Goal: Task Accomplishment & Management: Complete application form

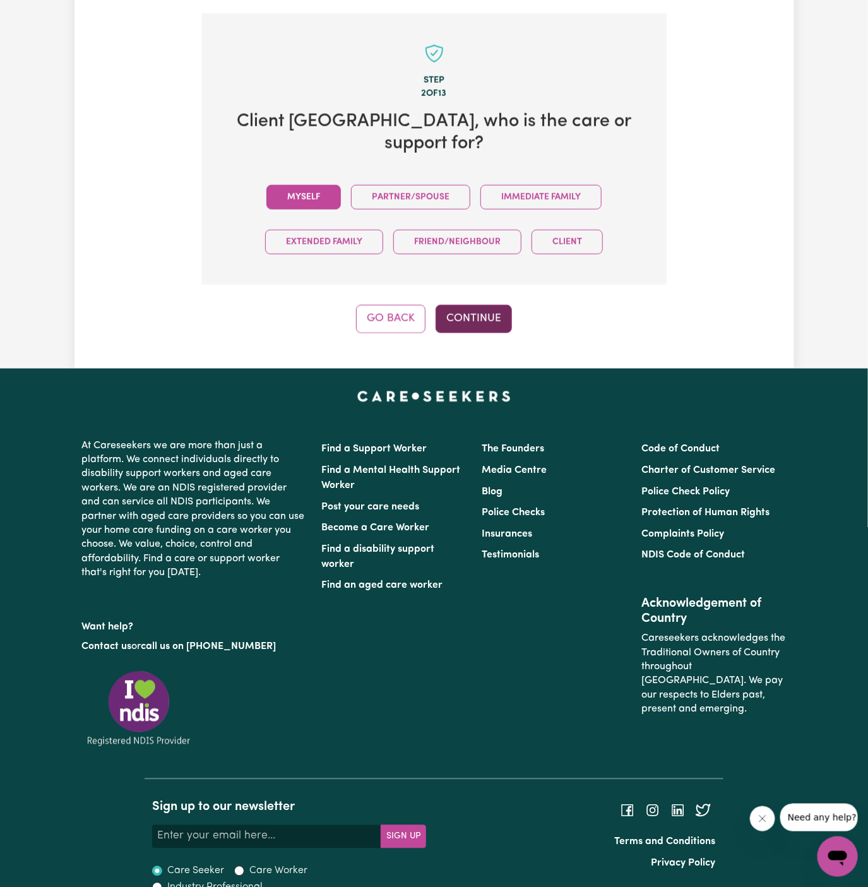
click at [468, 305] on button "Continue" at bounding box center [474, 319] width 76 height 28
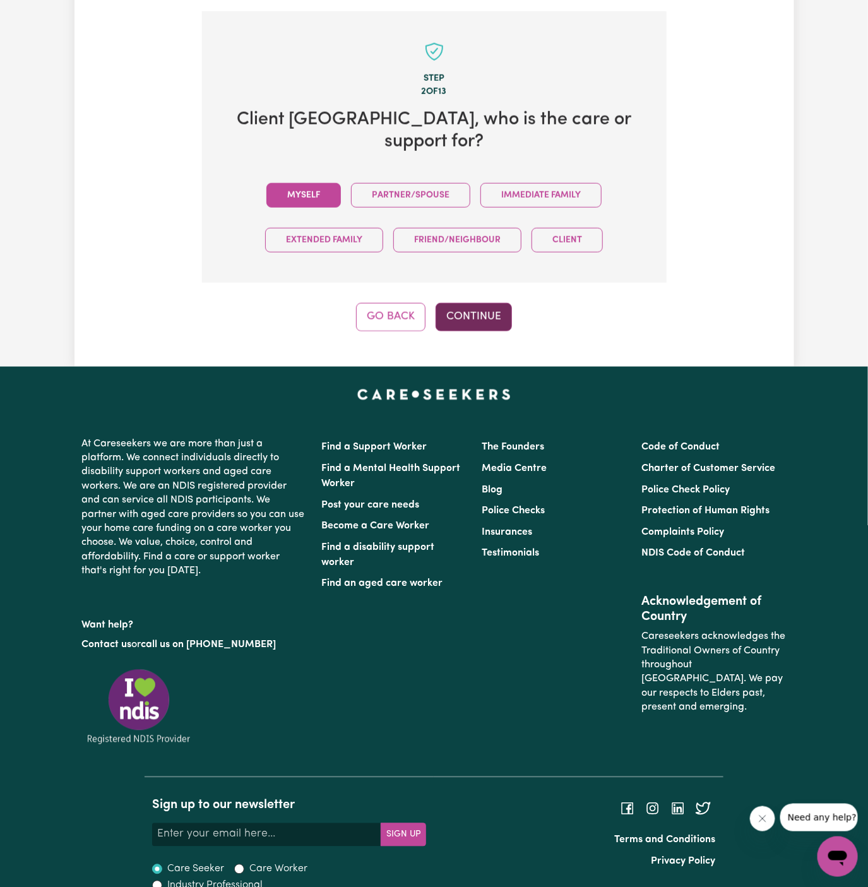
scroll to position [448, 0]
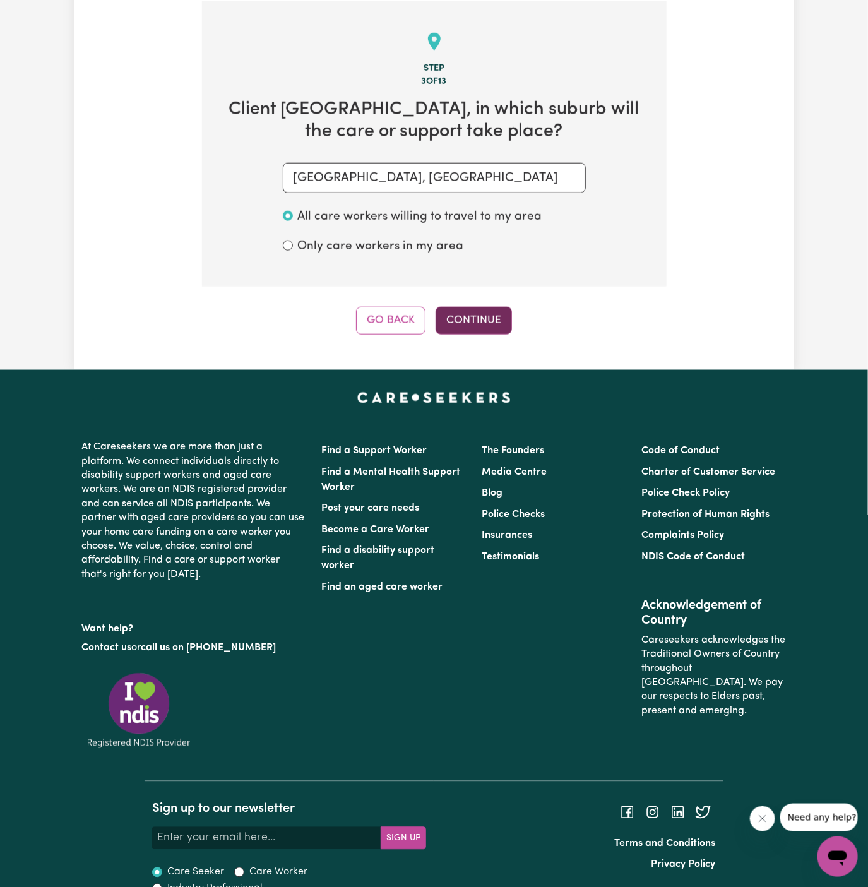
click at [480, 329] on button "Continue" at bounding box center [474, 321] width 76 height 28
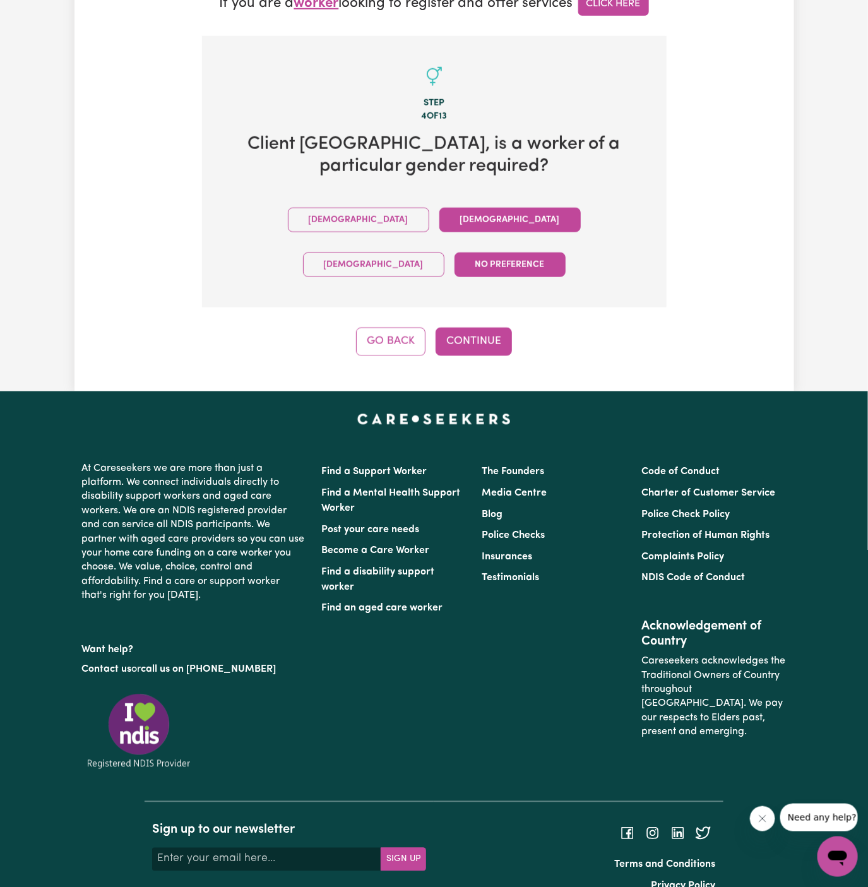
click at [439, 227] on button "Female" at bounding box center [509, 220] width 141 height 25
click at [516, 328] on div "Go Back Continue" at bounding box center [434, 342] width 465 height 28
click at [485, 328] on button "Continue" at bounding box center [474, 342] width 76 height 28
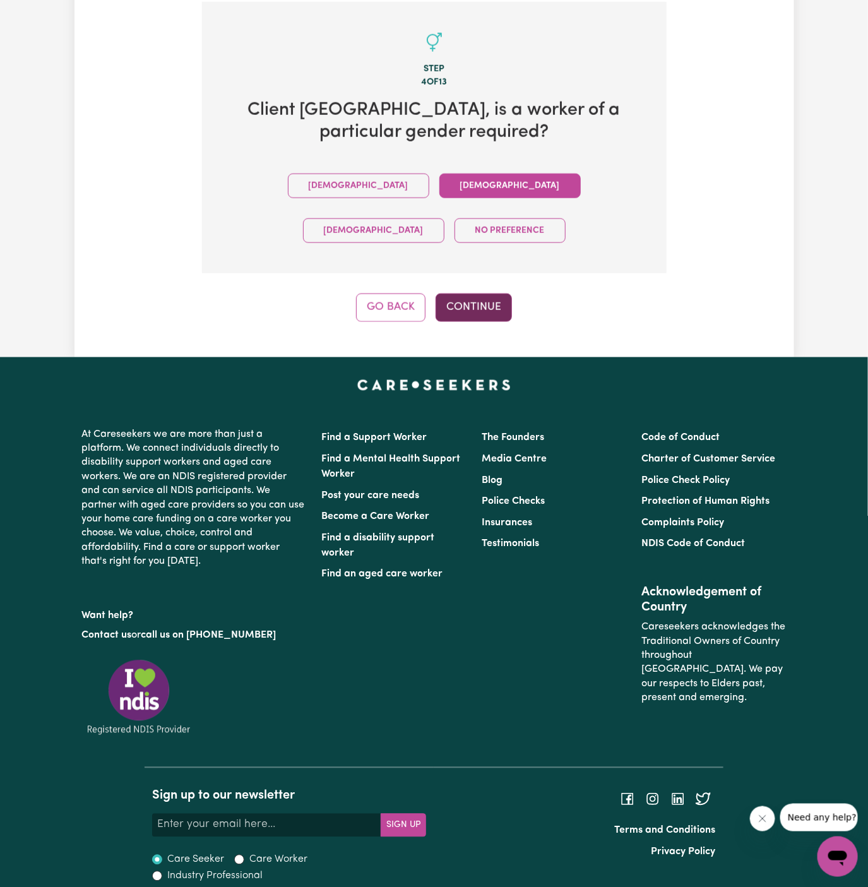
scroll to position [448, 0]
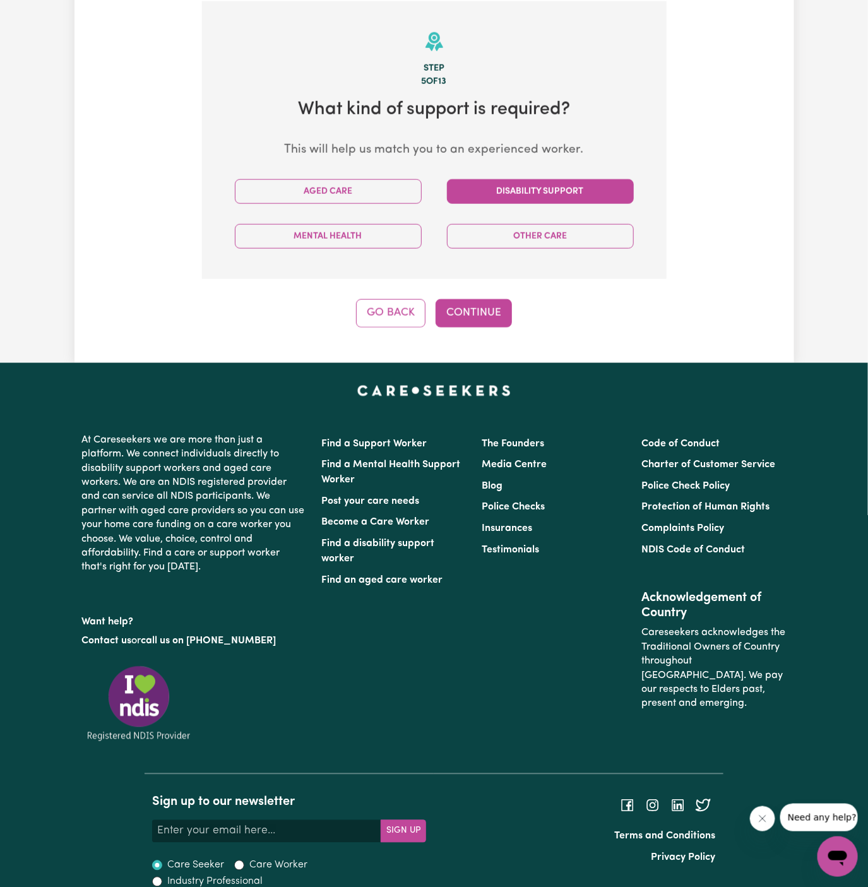
click at [491, 184] on button "Disability Support" at bounding box center [540, 191] width 187 height 25
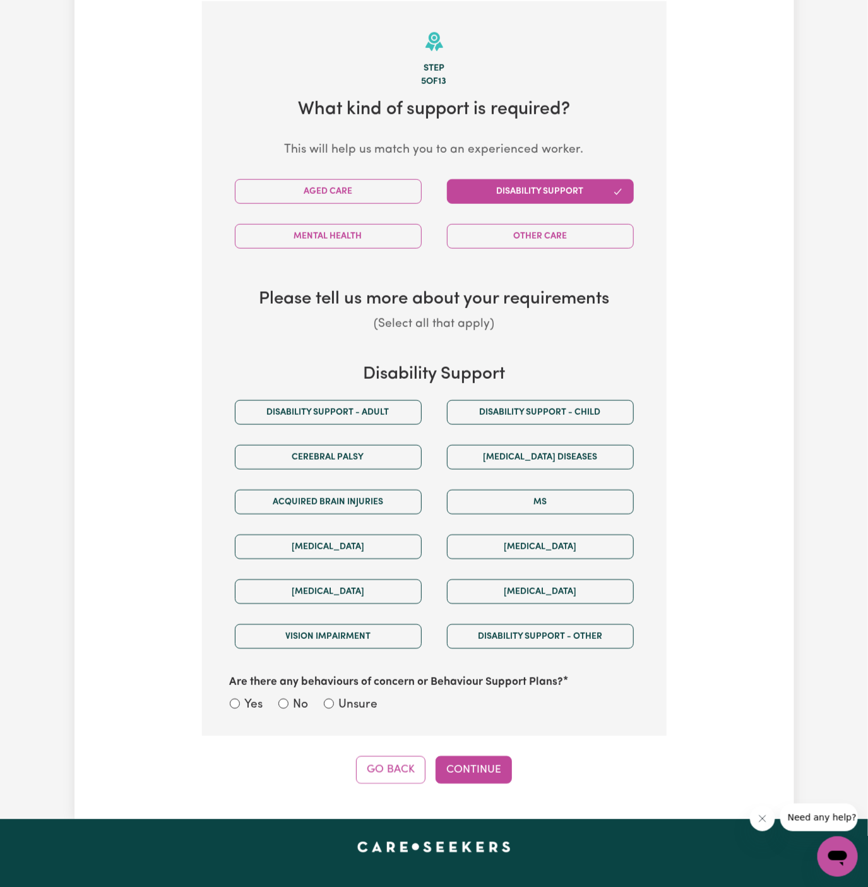
click at [360, 435] on div "Cerebral Palsy" at bounding box center [328, 457] width 212 height 45
click at [367, 418] on button "Disability support - Adult" at bounding box center [328, 412] width 187 height 25
click at [342, 706] on label "Unsure" at bounding box center [358, 705] width 39 height 18
click at [334, 706] on input "Unsure" at bounding box center [329, 704] width 10 height 10
radio input "true"
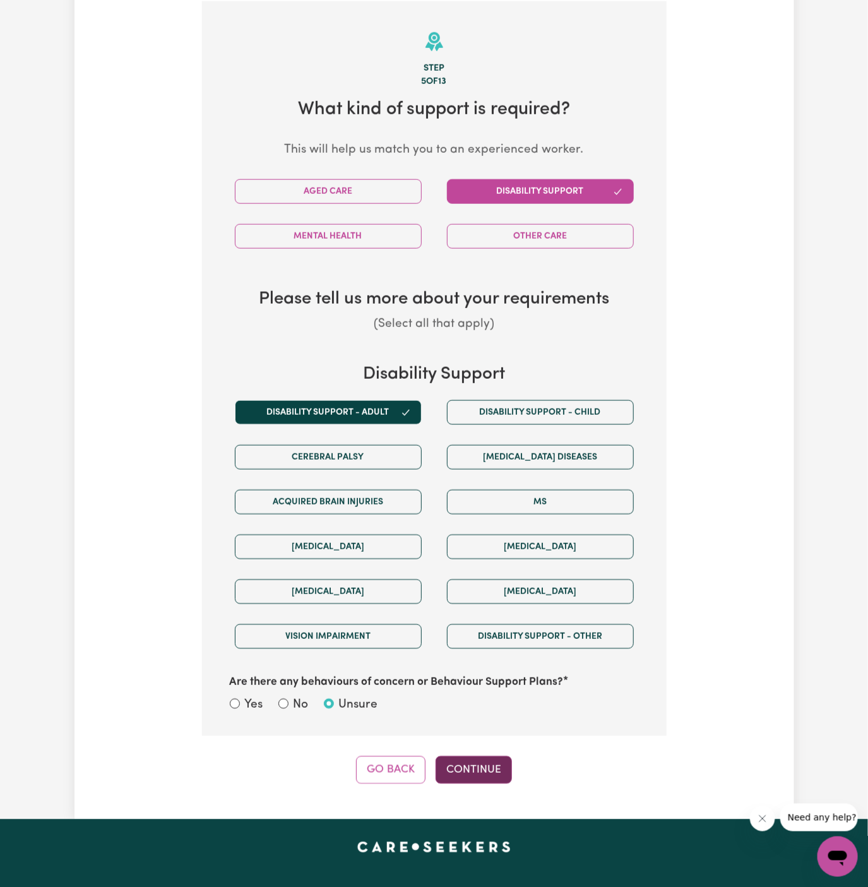
click at [479, 758] on button "Continue" at bounding box center [474, 770] width 76 height 28
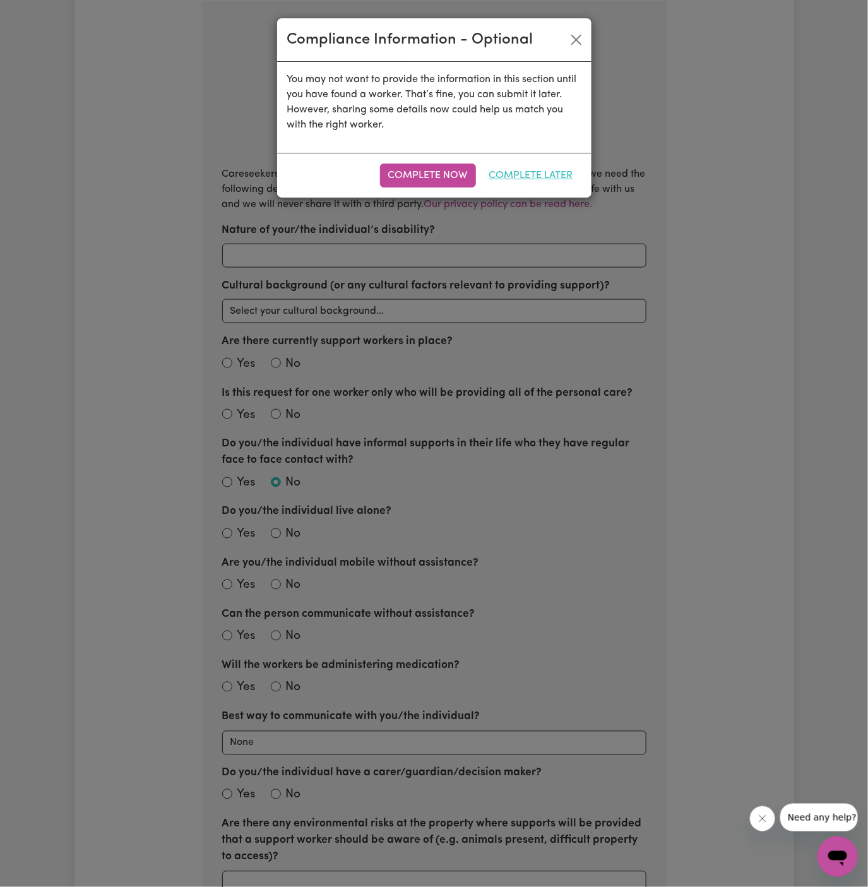
click at [529, 181] on button "Complete Later" at bounding box center [531, 176] width 100 height 24
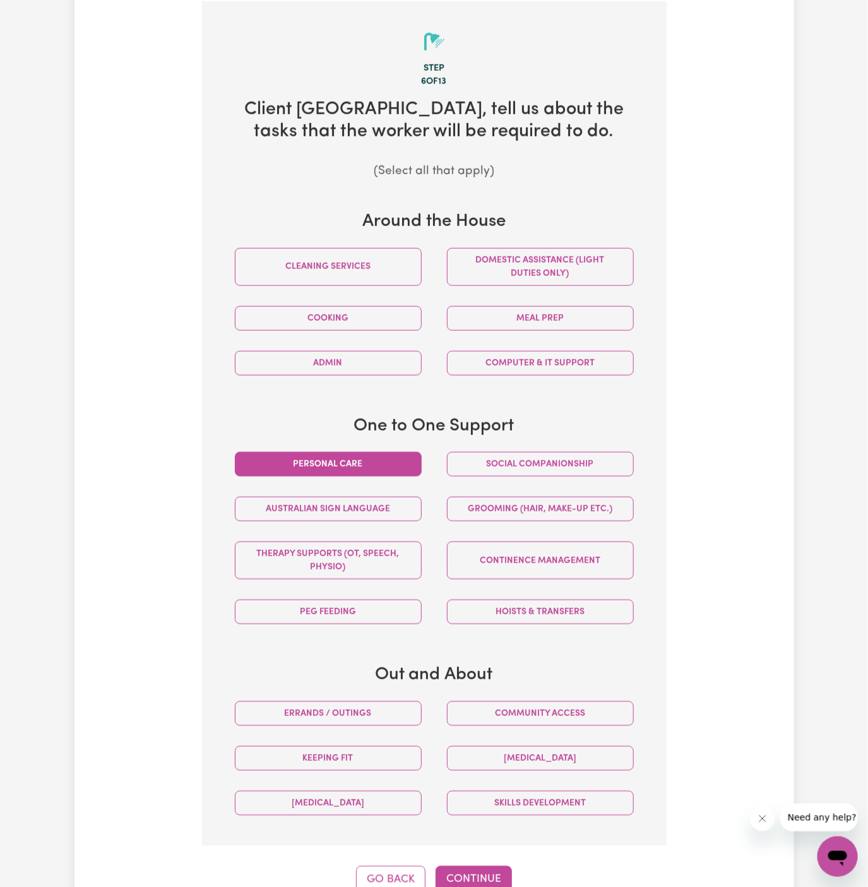
click at [383, 463] on button "Personal care" at bounding box center [328, 464] width 187 height 25
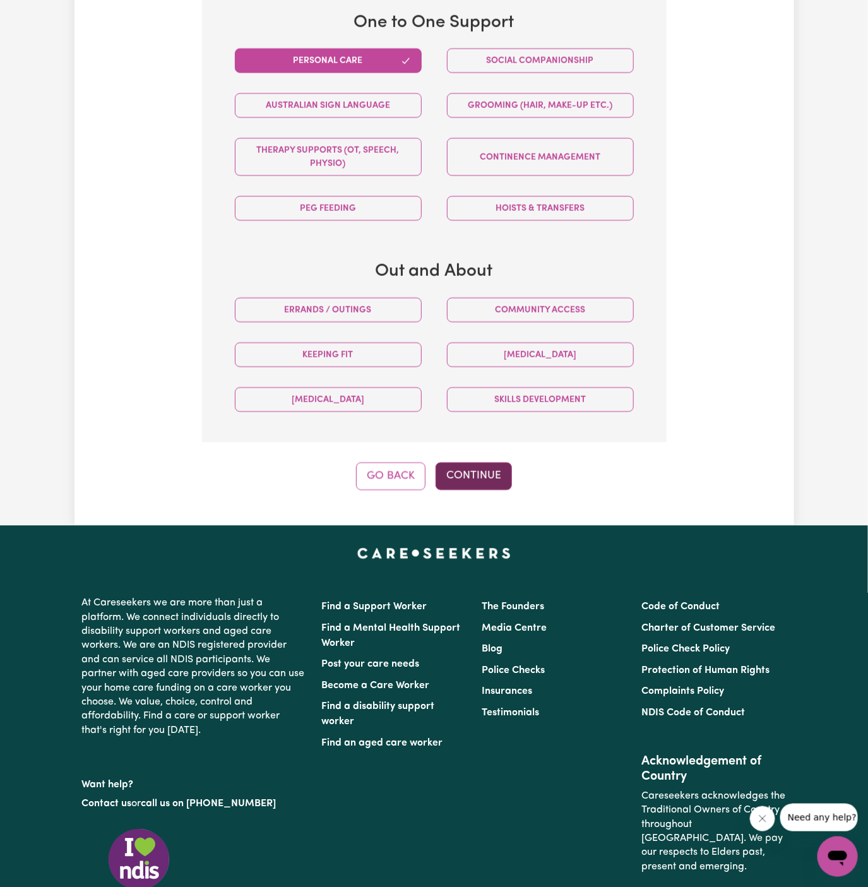
click at [482, 473] on button "Continue" at bounding box center [474, 477] width 76 height 28
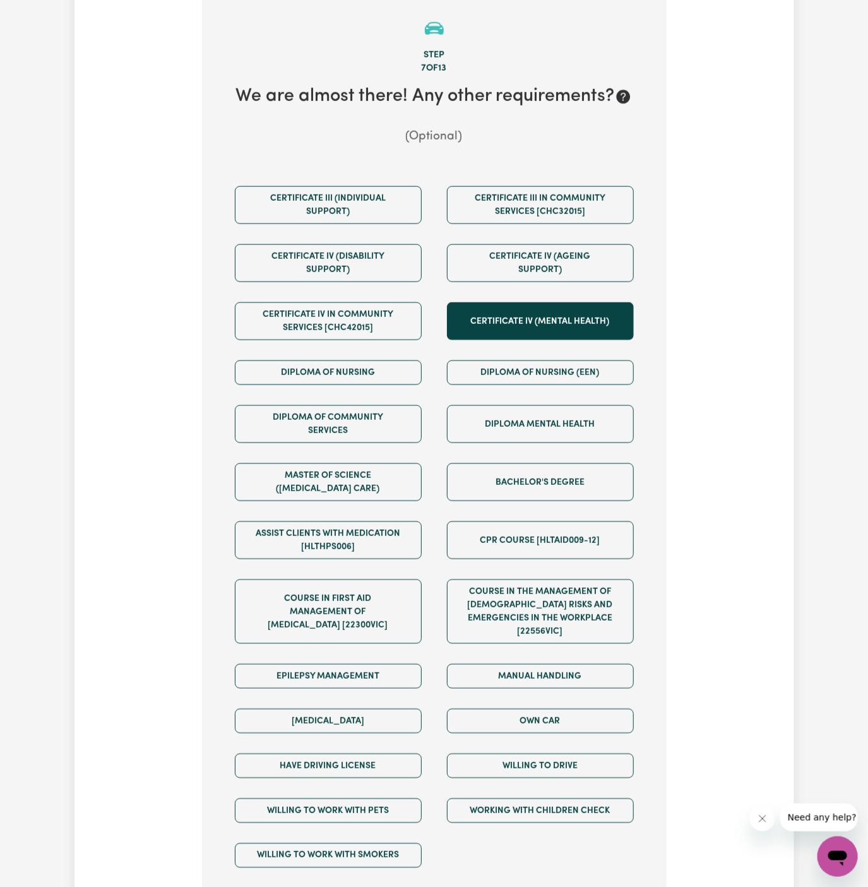
scroll to position [448, 0]
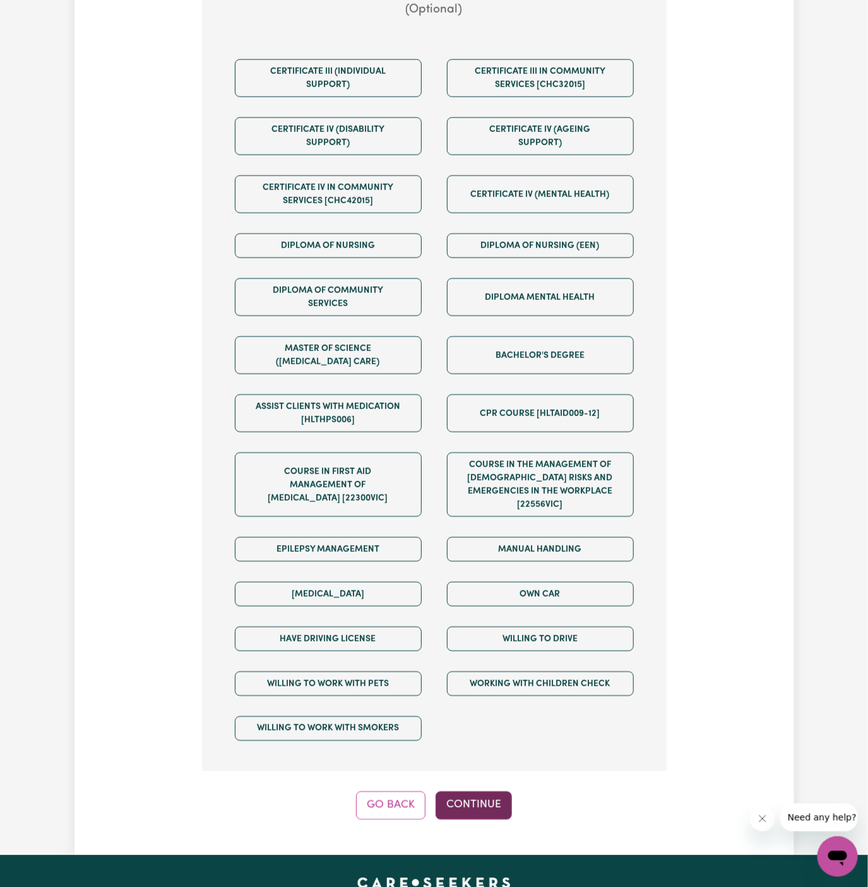
click at [494, 792] on button "Continue" at bounding box center [474, 806] width 76 height 28
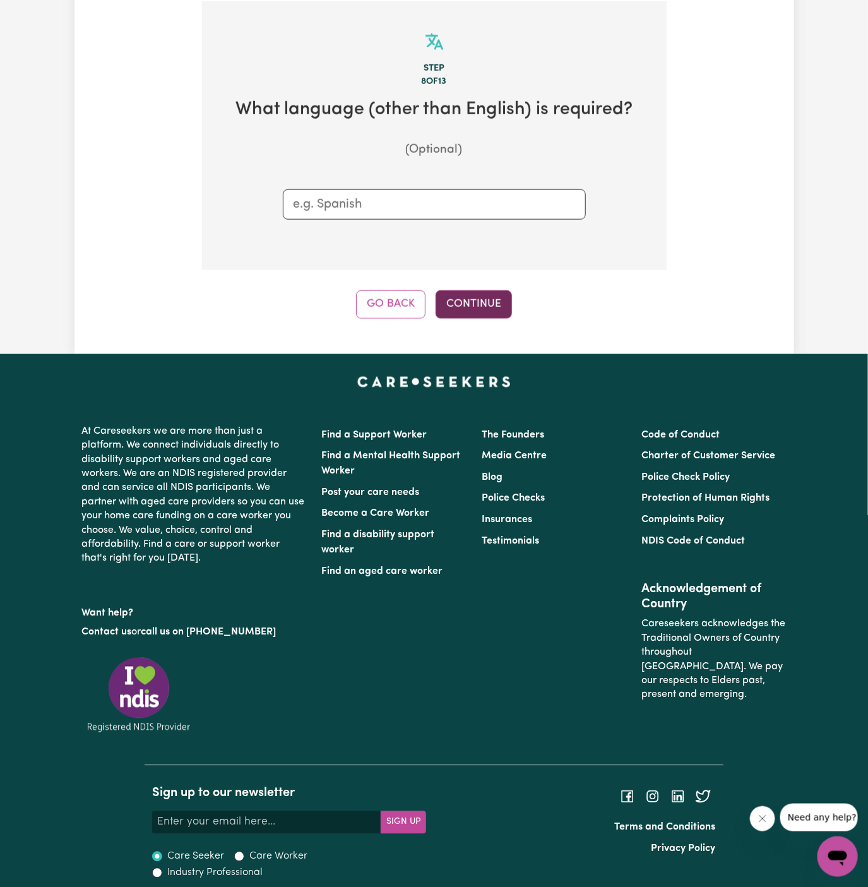
click at [463, 295] on button "Continue" at bounding box center [474, 304] width 76 height 28
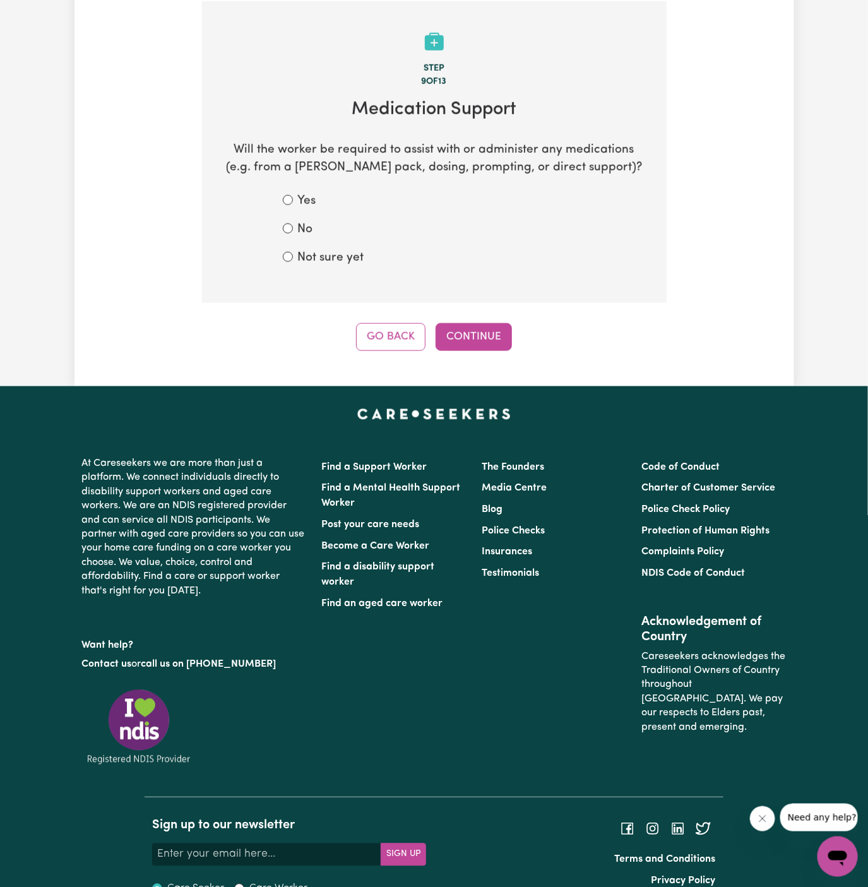
click at [342, 255] on label "Not sure yet" at bounding box center [331, 258] width 66 height 18
click at [293, 255] on input "Not sure yet" at bounding box center [288, 257] width 10 height 10
radio input "true"
click at [450, 331] on button "Continue" at bounding box center [474, 337] width 76 height 28
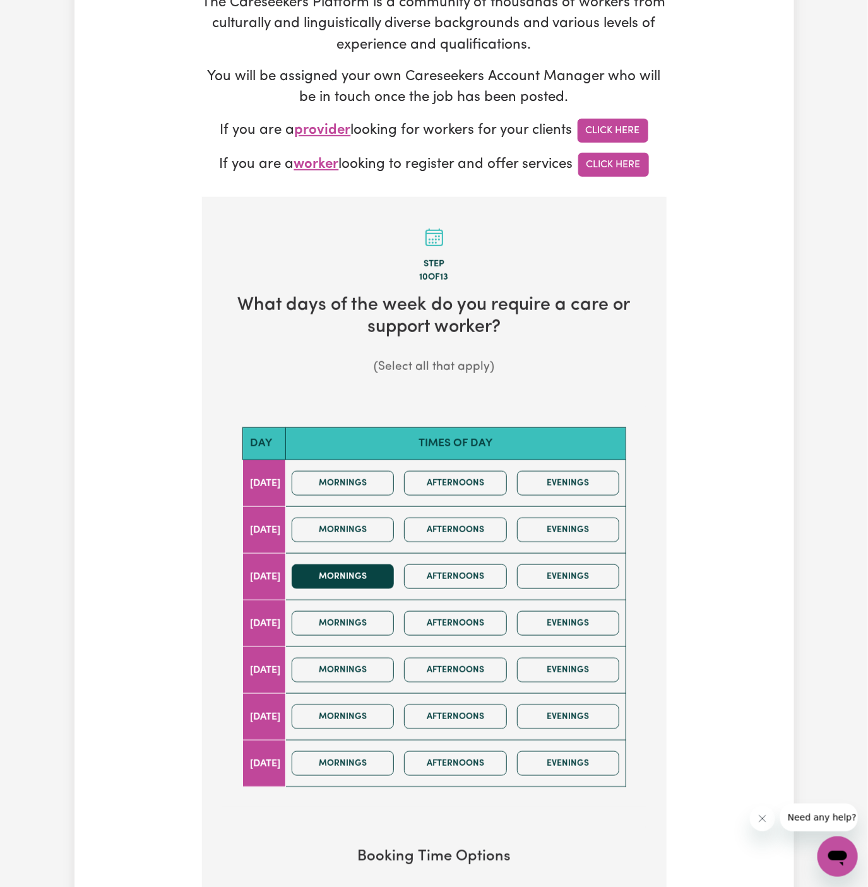
scroll to position [260, 0]
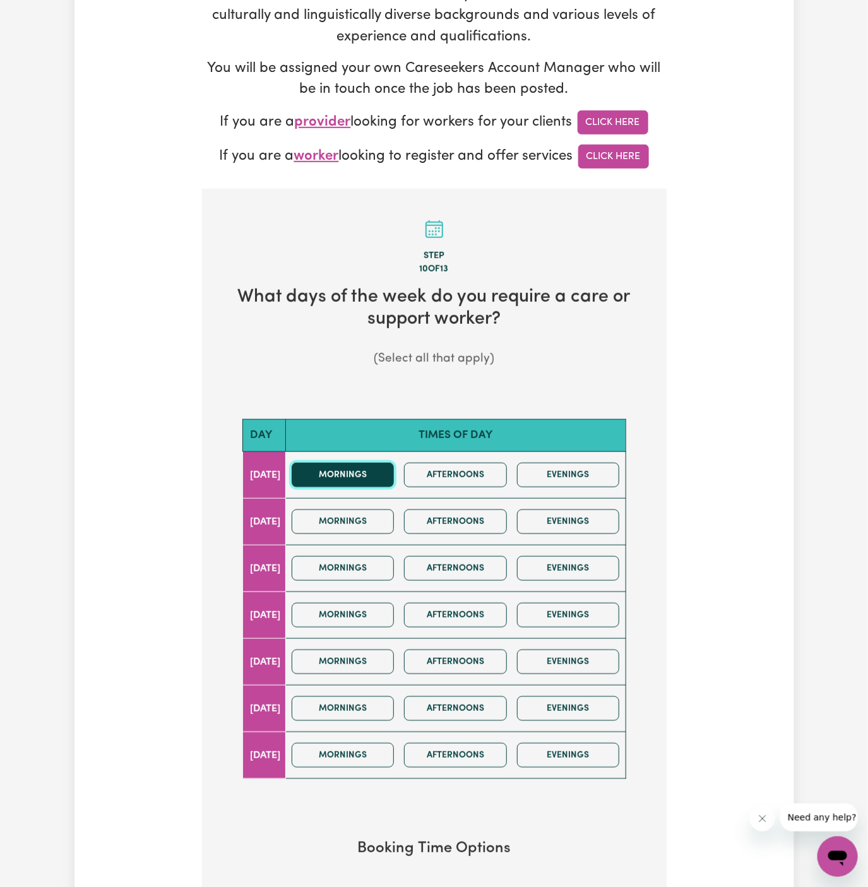
click at [357, 470] on button "Mornings" at bounding box center [343, 475] width 103 height 25
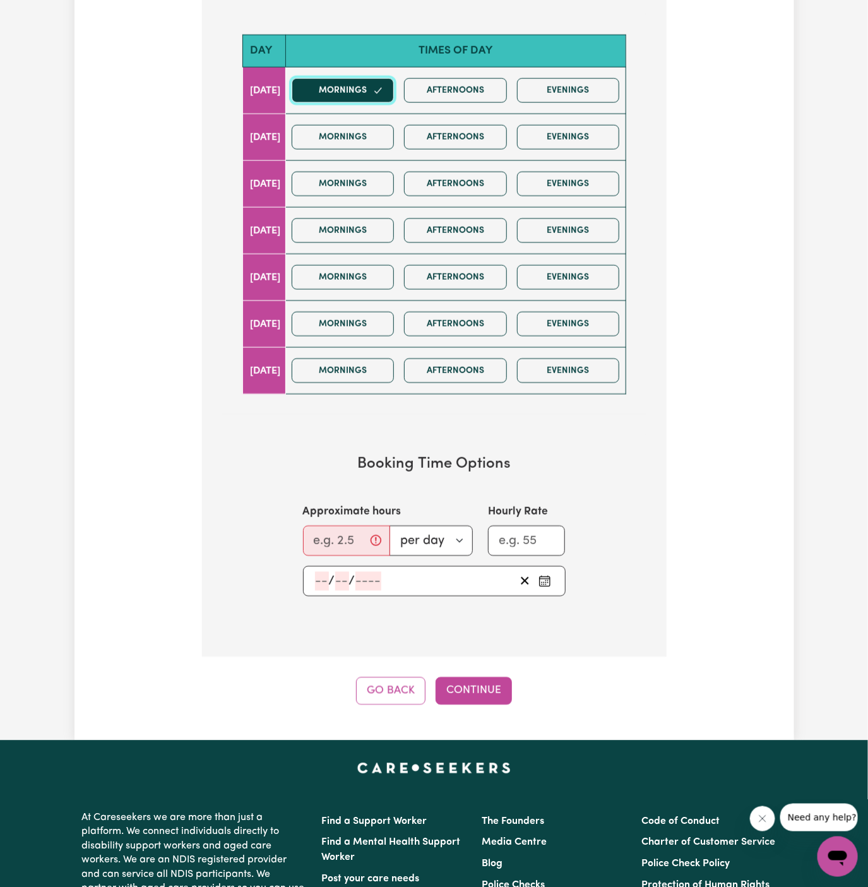
scroll to position [677, 0]
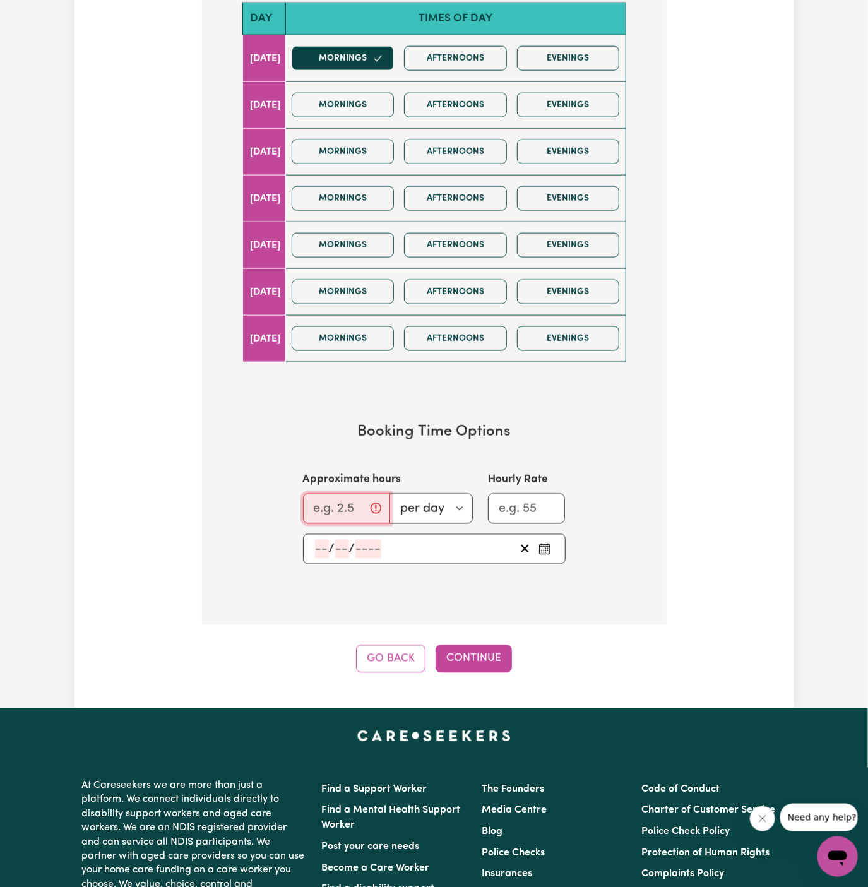
click at [350, 497] on input "Approximate hours" at bounding box center [346, 509] width 87 height 30
type input "2"
click at [322, 543] on input "number" at bounding box center [322, 549] width 14 height 19
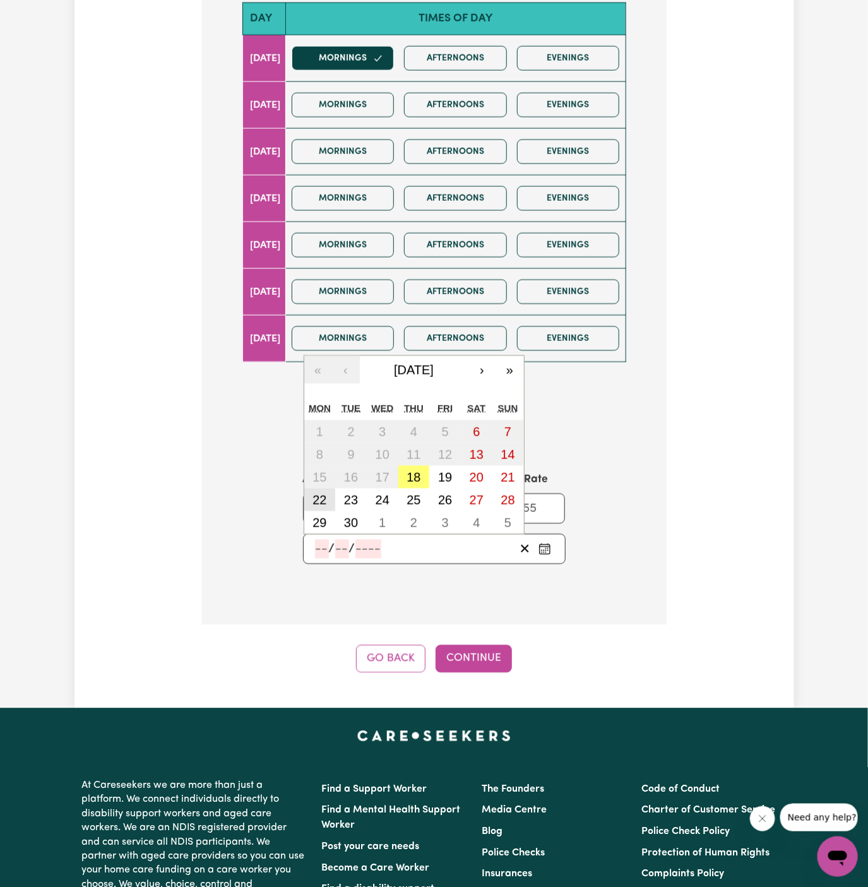
click at [322, 493] on abbr "22" at bounding box center [319, 500] width 14 height 14
type input "2025-09-22"
type input "22"
type input "9"
type input "2025"
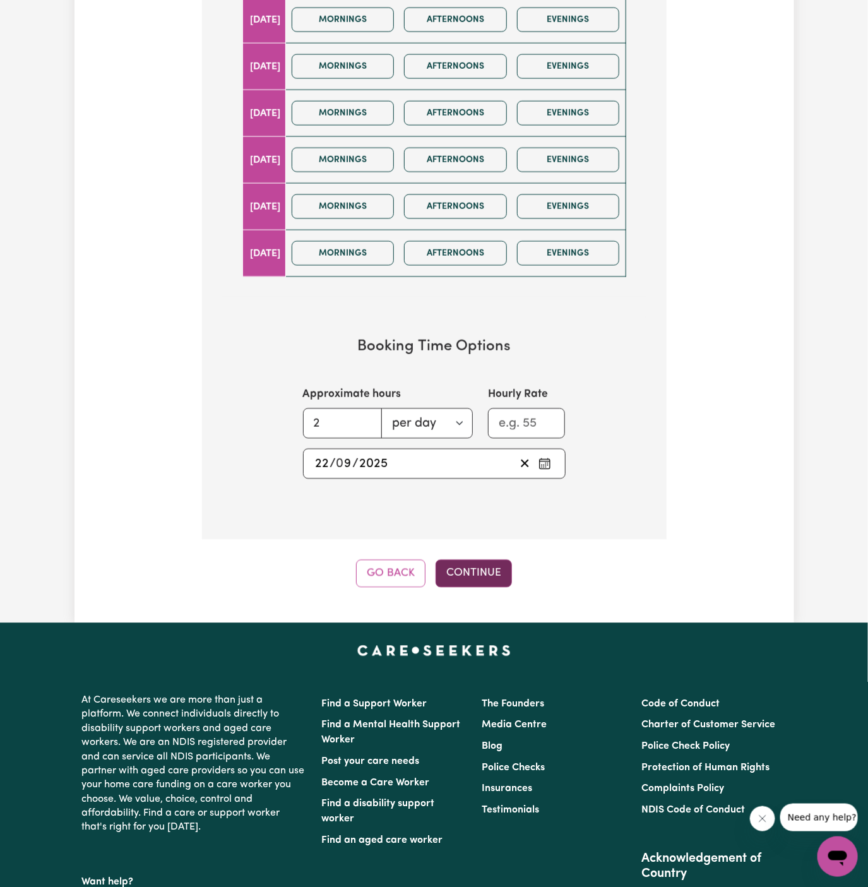
click at [473, 560] on button "Continue" at bounding box center [474, 574] width 76 height 28
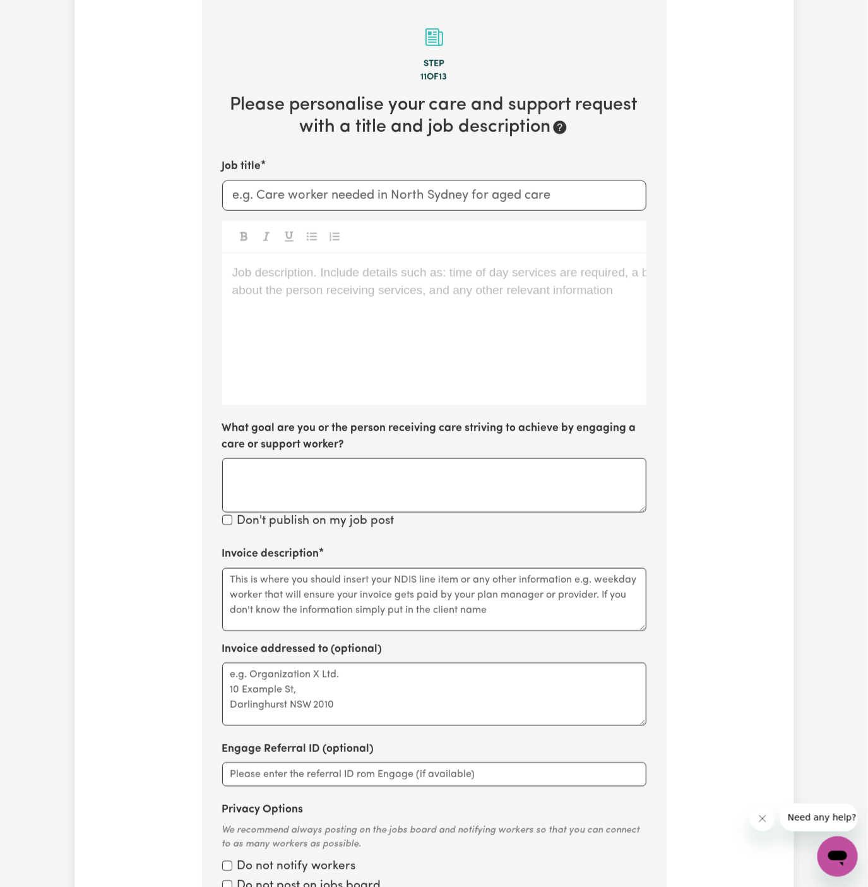
scroll to position [448, 0]
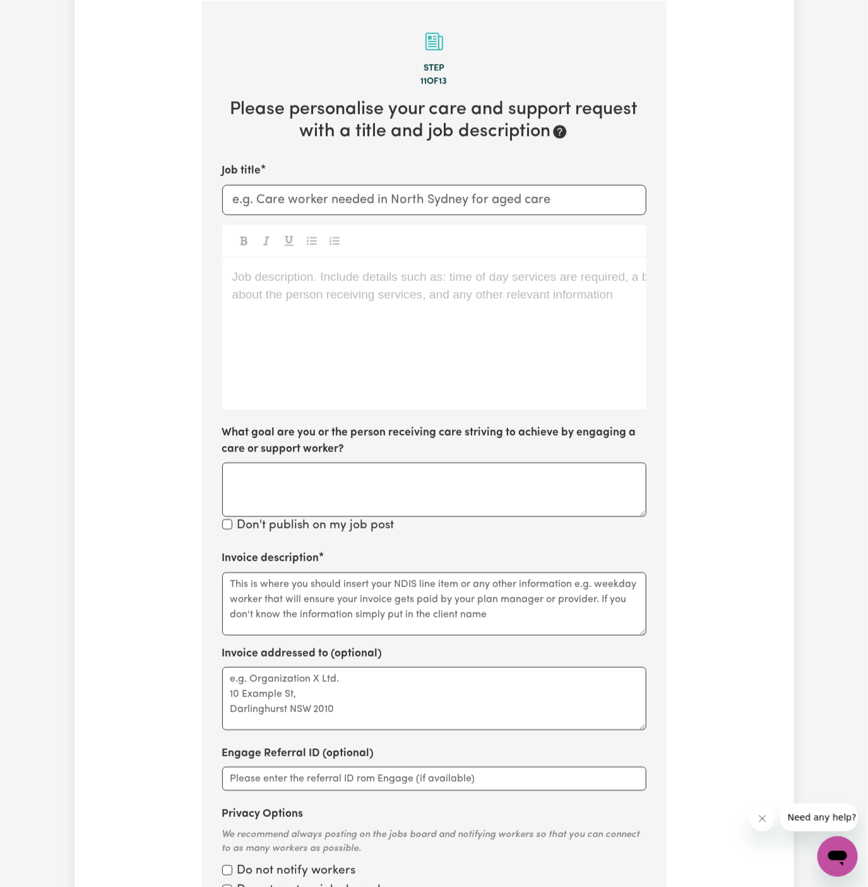
click at [333, 318] on div "Job description. Include details such as: time of day services are required, a …" at bounding box center [434, 334] width 424 height 152
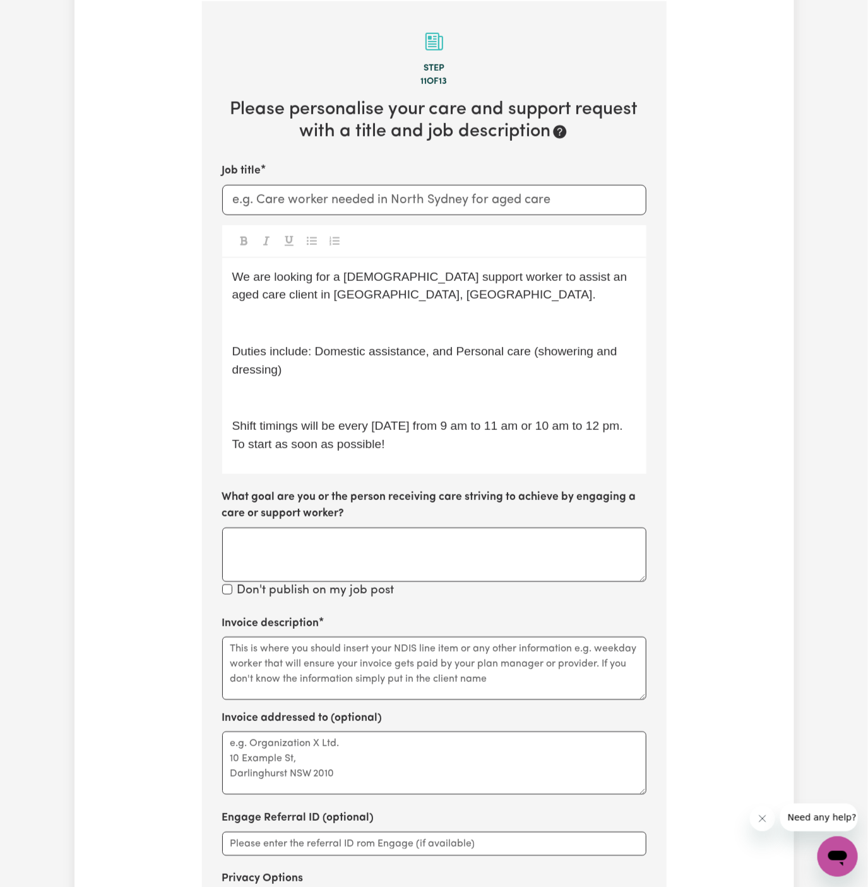
click at [333, 318] on p "﻿" at bounding box center [434, 323] width 404 height 18
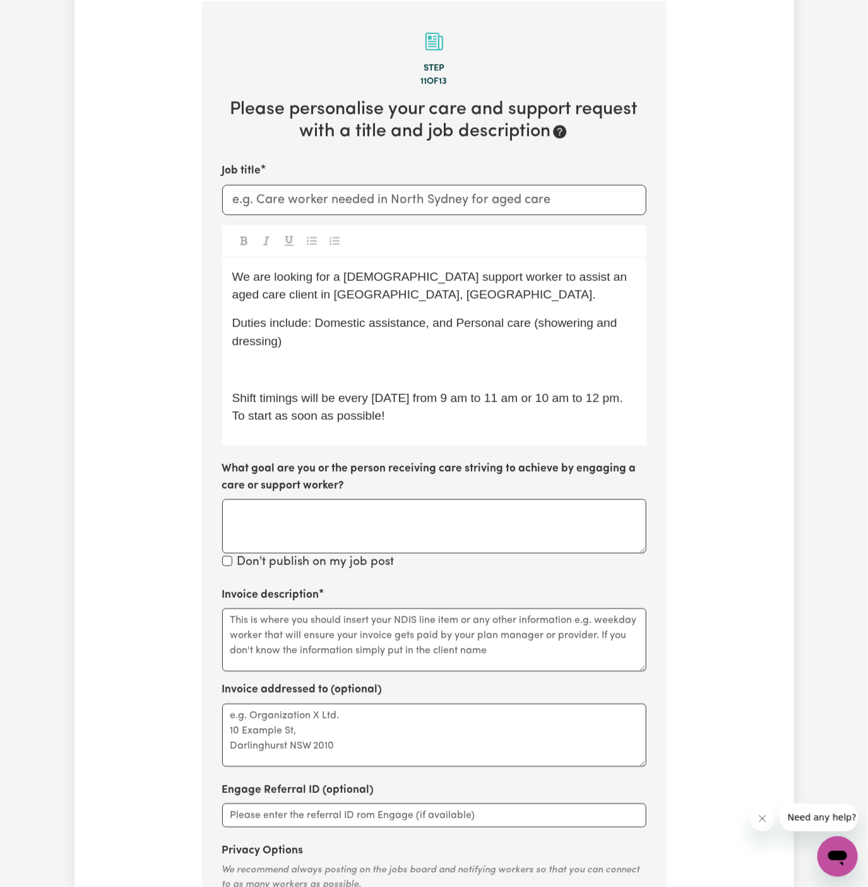
click at [316, 361] on p "﻿" at bounding box center [434, 370] width 404 height 18
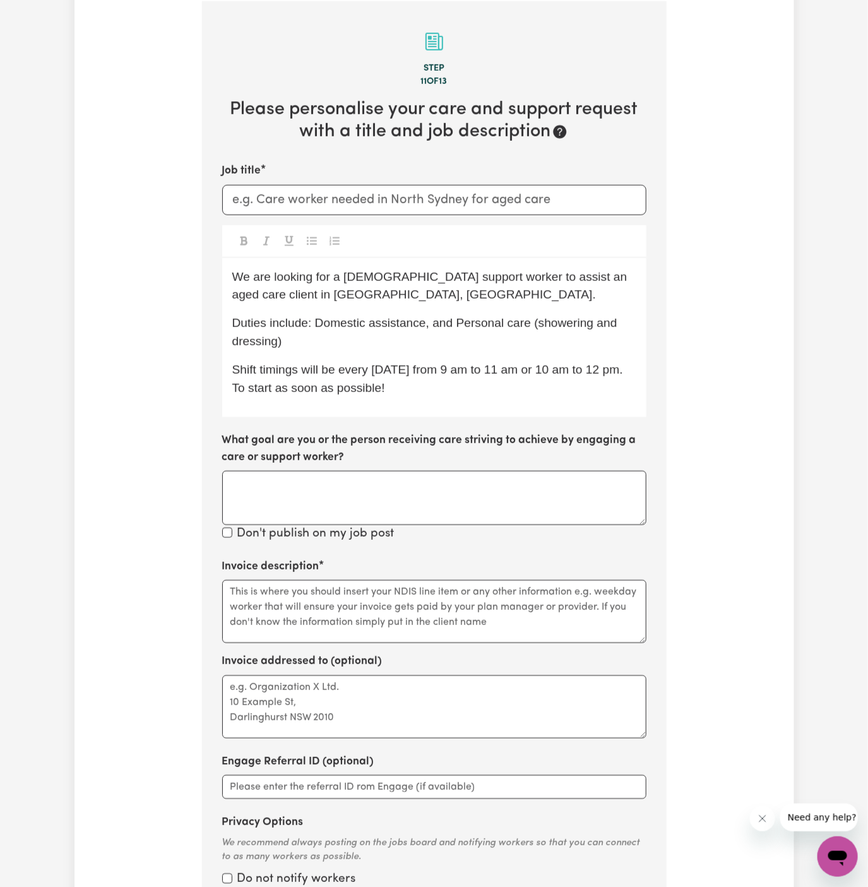
click at [407, 386] on p "Shift timings will be every Friday from 9 am to 11 am or 10 am to 12 pm. To sta…" at bounding box center [434, 379] width 404 height 37
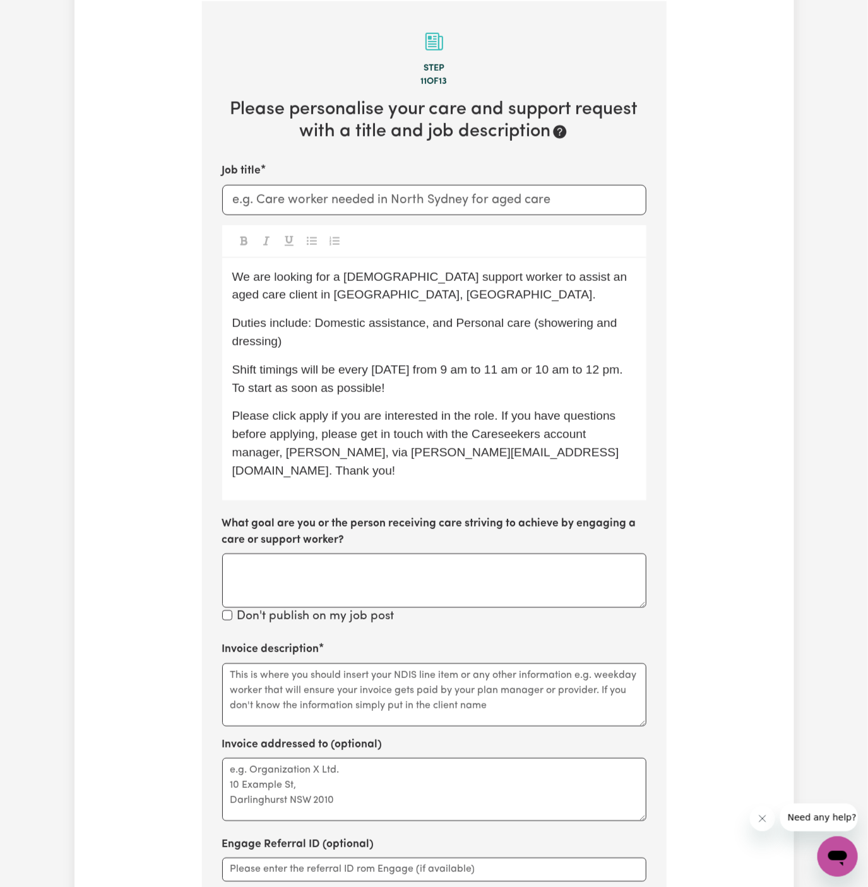
click at [364, 276] on span "We are looking for a female support worker to assist an aged care client in Ash…" at bounding box center [431, 286] width 398 height 32
click at [564, 308] on div "We are looking for a female support worker to assist an aged care client in Ash…" at bounding box center [434, 379] width 424 height 242
drag, startPoint x: 585, startPoint y: 280, endPoint x: 542, endPoint y: 280, distance: 42.9
click at [542, 280] on span "We are looking for a female support worker to assist an aged care client in Ash…" at bounding box center [431, 286] width 398 height 32
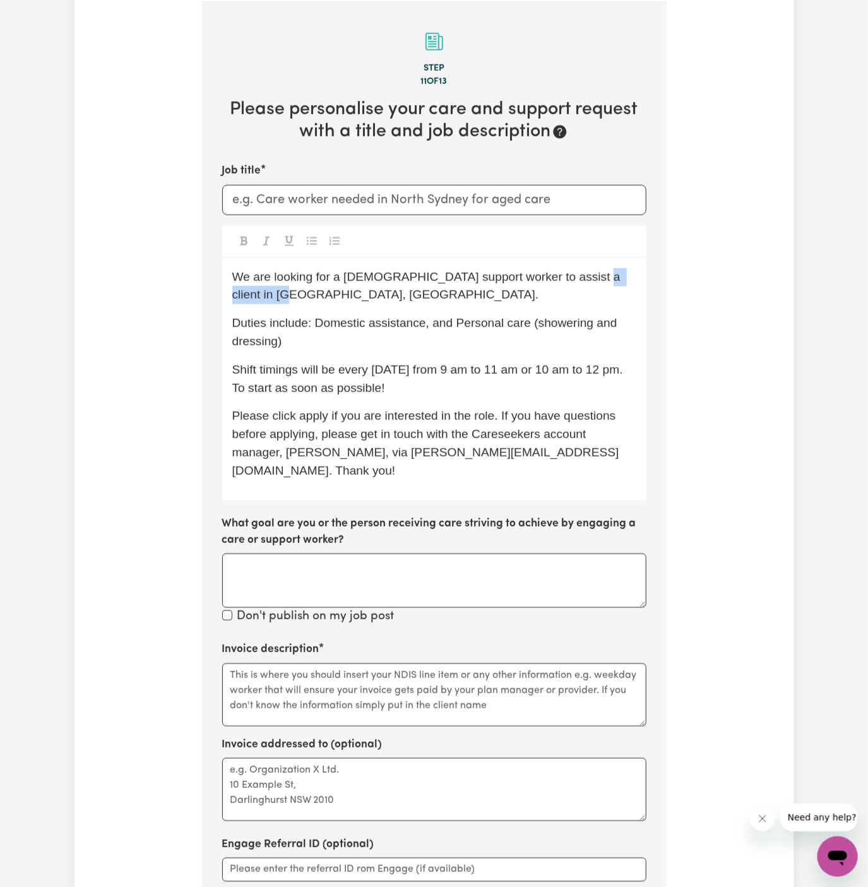
drag, startPoint x: 568, startPoint y: 276, endPoint x: 605, endPoint y: 285, distance: 38.4
click at [605, 285] on p "We are looking for a female support worker to assist a client in Ashfield, NSW." at bounding box center [434, 286] width 404 height 37
click at [392, 344] on p "Duties include: Domestic assistance, and Personal care (showering and dressing)" at bounding box center [434, 332] width 404 height 37
drag, startPoint x: 454, startPoint y: 327, endPoint x: 355, endPoint y: 324, distance: 98.5
click at [355, 324] on span "Duties include: Domestic assistance, and Personal care (showering and dressing)" at bounding box center [426, 332] width 388 height 32
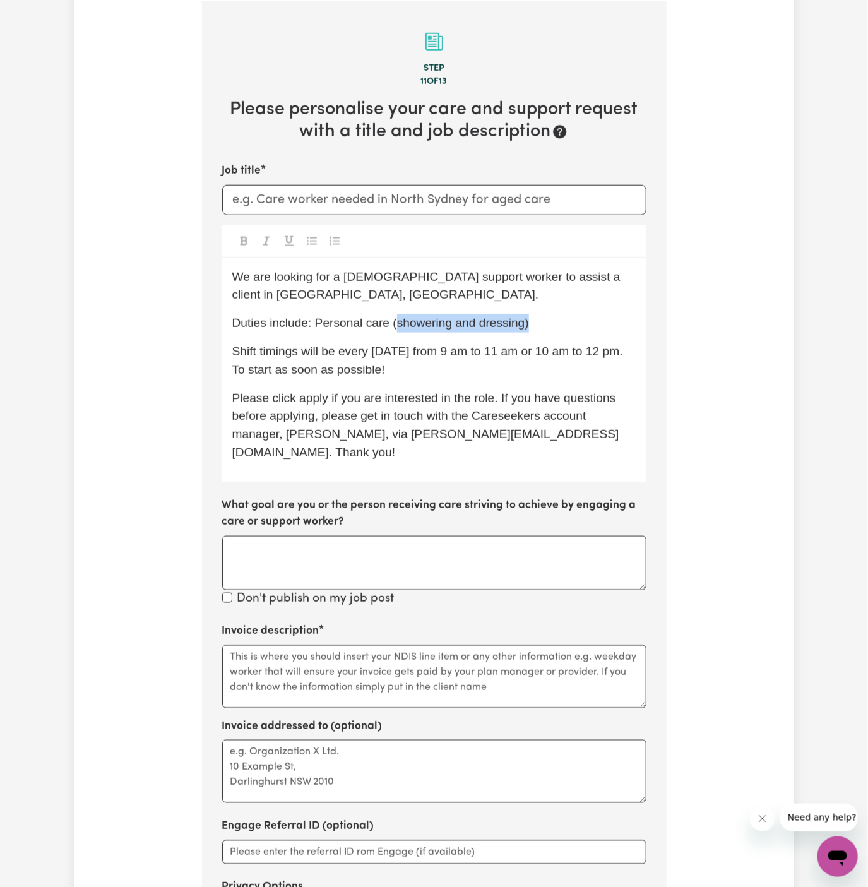
drag, startPoint x: 393, startPoint y: 327, endPoint x: 598, endPoint y: 324, distance: 205.2
click at [598, 324] on p "Duties include: Personal care (showering and dressing)" at bounding box center [434, 323] width 404 height 18
click at [356, 336] on div "We are looking for a female support worker to assist a client in Lane Cove, NSW…" at bounding box center [434, 370] width 424 height 224
drag, startPoint x: 372, startPoint y: 352, endPoint x: 606, endPoint y: 350, distance: 233.6
click at [606, 350] on span "Shift timings will be every Friday from 9 am to 11 am or 10 am to 12 pm. To sta…" at bounding box center [429, 361] width 394 height 32
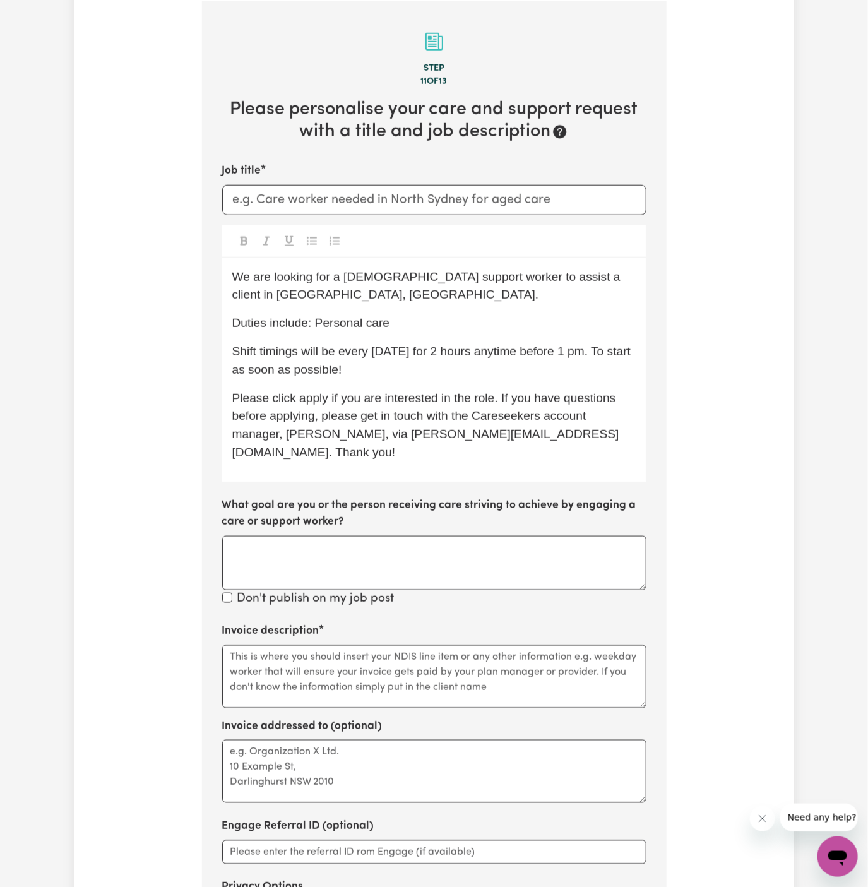
click at [496, 358] on p "Shift timings will be every Monday for 2 hours anytime before 1 pm. To start as…" at bounding box center [434, 361] width 404 height 37
click at [548, 359] on p "Shift timings will be every Monday for 2 hours, anytime before 1 pm. To start a…" at bounding box center [434, 361] width 404 height 37
click at [314, 401] on span "Please click apply if you are interested in the role. If you have questions bef…" at bounding box center [425, 425] width 387 height 68
click at [420, 324] on p "Duties include: Personal care" at bounding box center [434, 323] width 404 height 18
drag, startPoint x: 398, startPoint y: 326, endPoint x: 316, endPoint y: 326, distance: 82.1
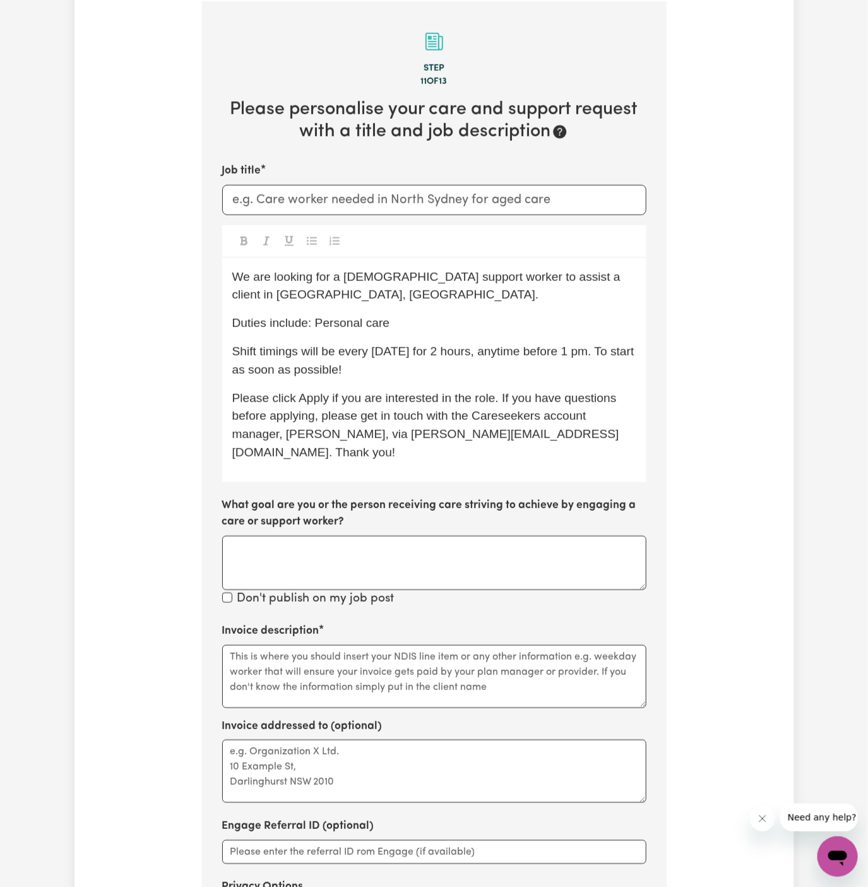
click at [316, 326] on p "Duties include: Personal care" at bounding box center [434, 323] width 404 height 18
copy span "Personal care"
click at [355, 645] on textarea "Invoice description" at bounding box center [434, 676] width 424 height 63
paste textarea "Personal care"
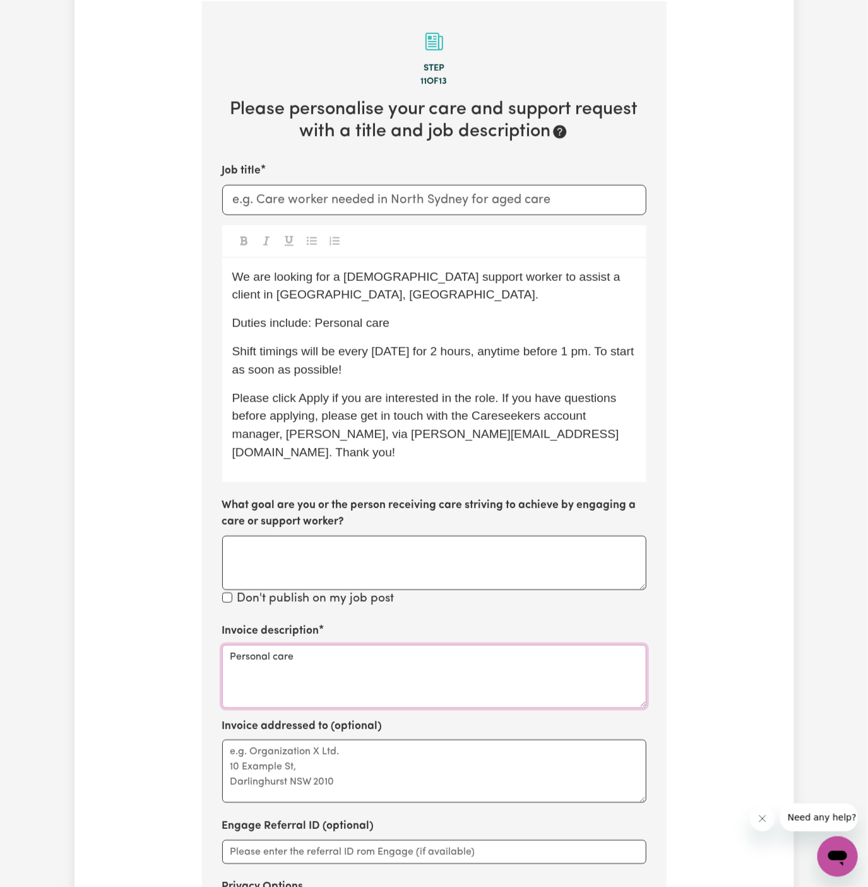
type textarea "Personal care"
click at [353, 718] on div "Invoice addressed to (optional)" at bounding box center [434, 760] width 424 height 85
click at [354, 742] on textarea "Invoice addressed to (optional)" at bounding box center [434, 771] width 424 height 63
type textarea "c/o Hands of care"
click at [353, 193] on input "Job title" at bounding box center [434, 200] width 424 height 30
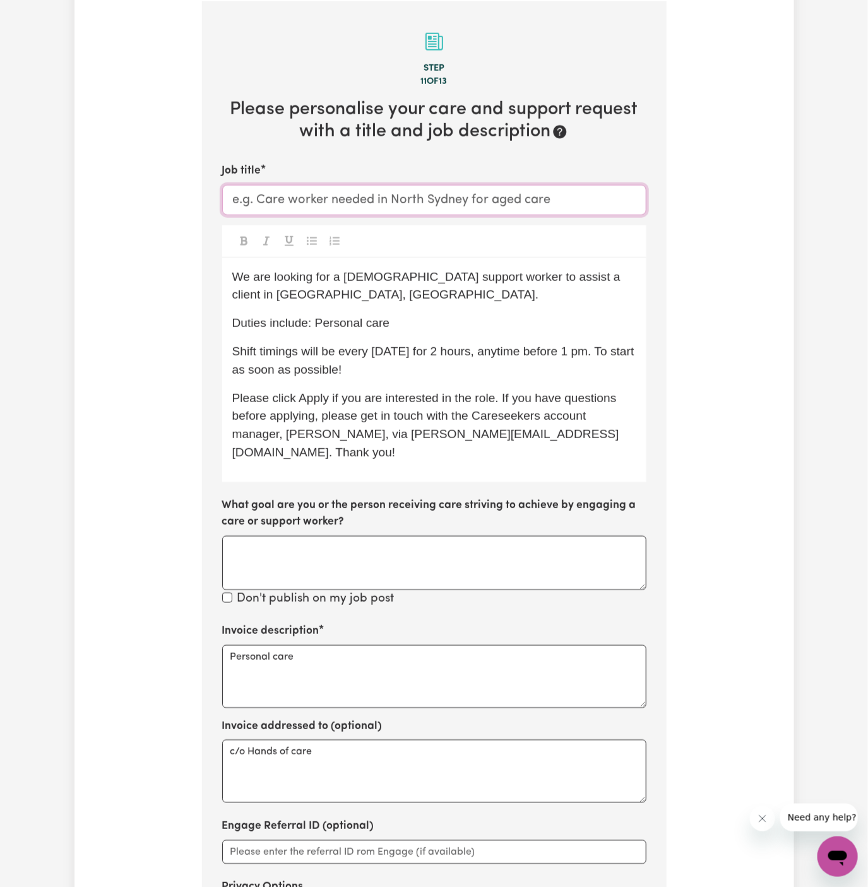
click at [353, 193] on input "Job title" at bounding box center [434, 200] width 424 height 30
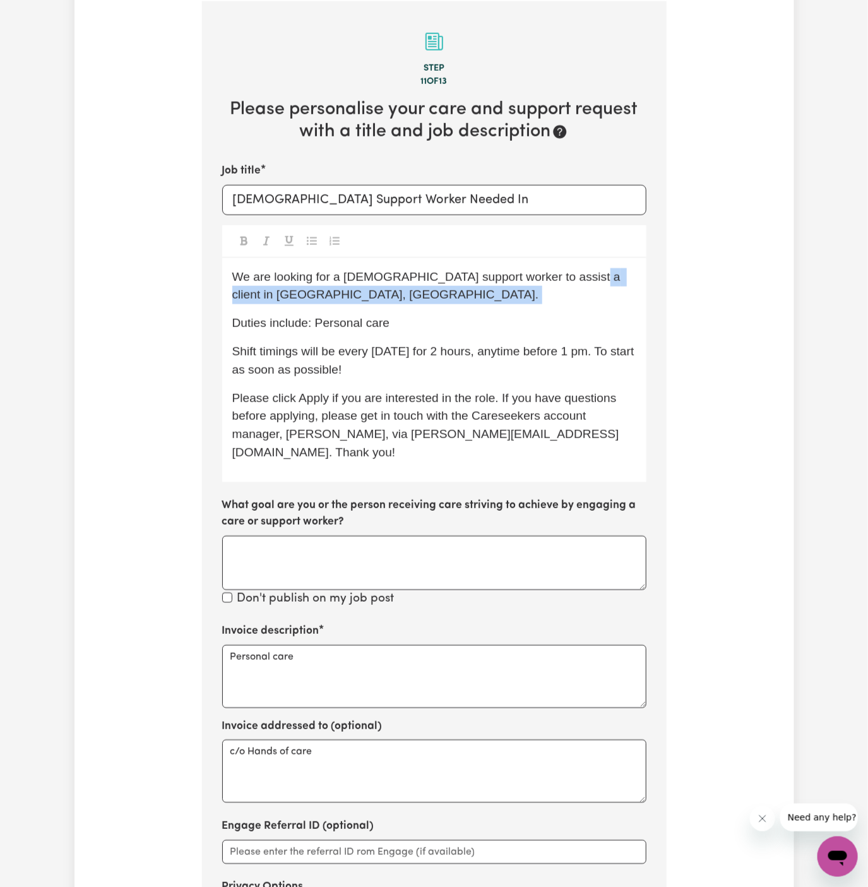
drag, startPoint x: 564, startPoint y: 277, endPoint x: 573, endPoint y: 306, distance: 29.6
click at [573, 306] on div "We are looking for a female support worker to assist a client in Lane Cove, NSW…" at bounding box center [434, 370] width 424 height 224
copy span "Lane Cove, NSW."
click at [537, 205] on input "Female Support Worker Needed In" at bounding box center [434, 200] width 424 height 30
paste input "Lane Cove, NSW."
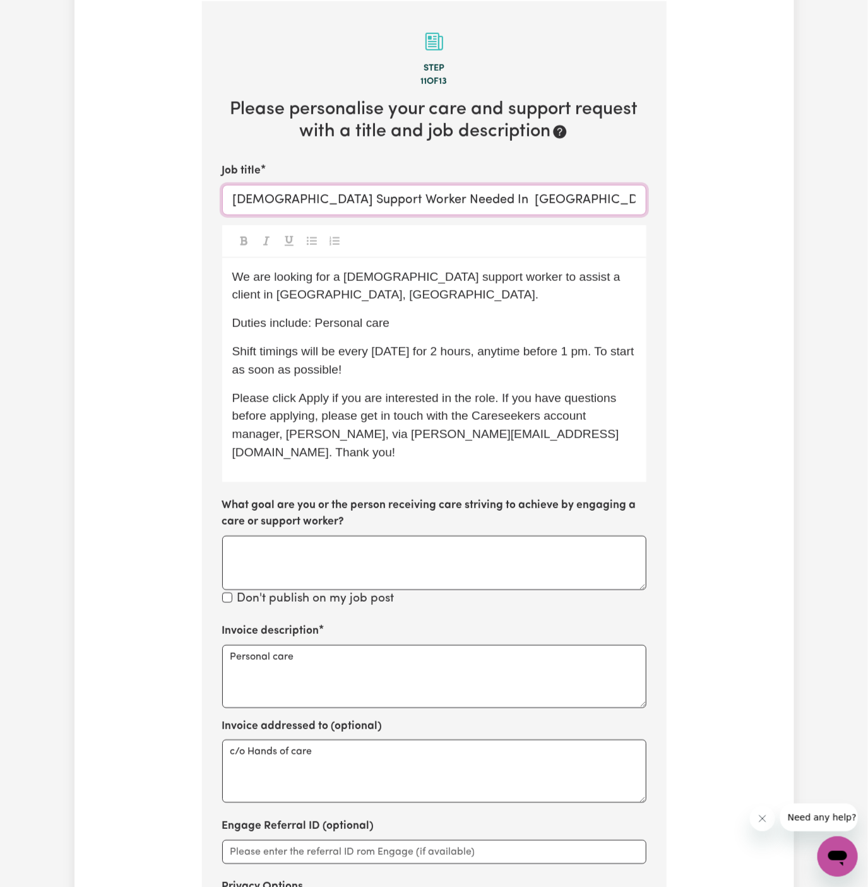
type input "Female Support Worker Needed In Lane Cove, NSW"
click at [487, 391] on span "Please click Apply if you are interested in the role. If you have questions bef…" at bounding box center [426, 425] width 388 height 68
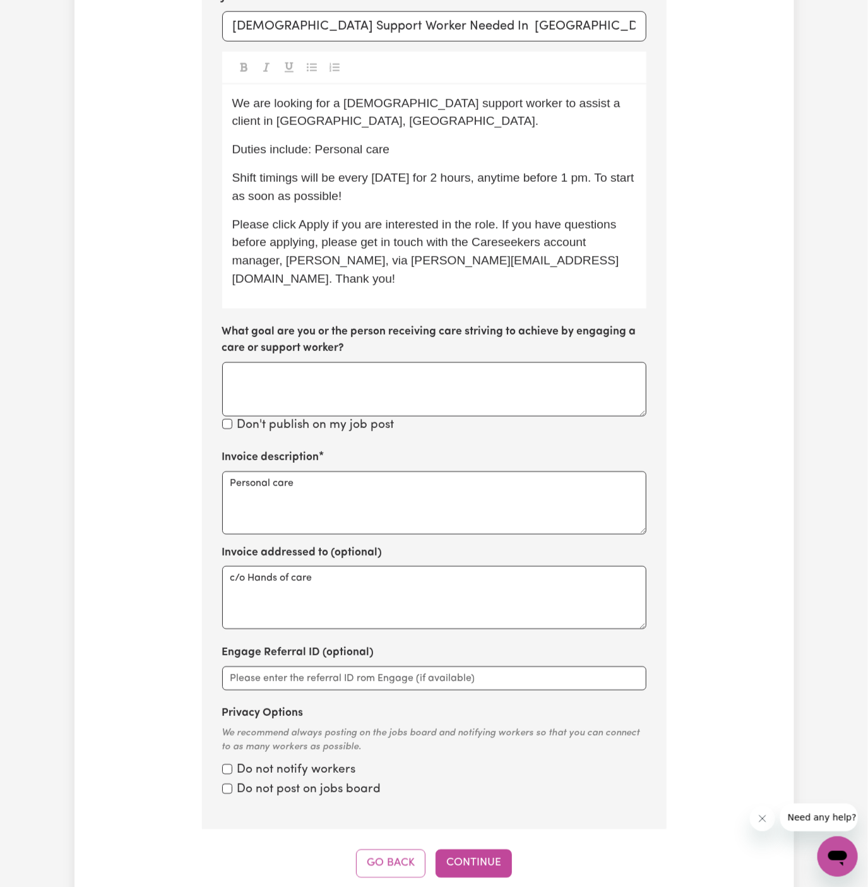
scroll to position [741, 0]
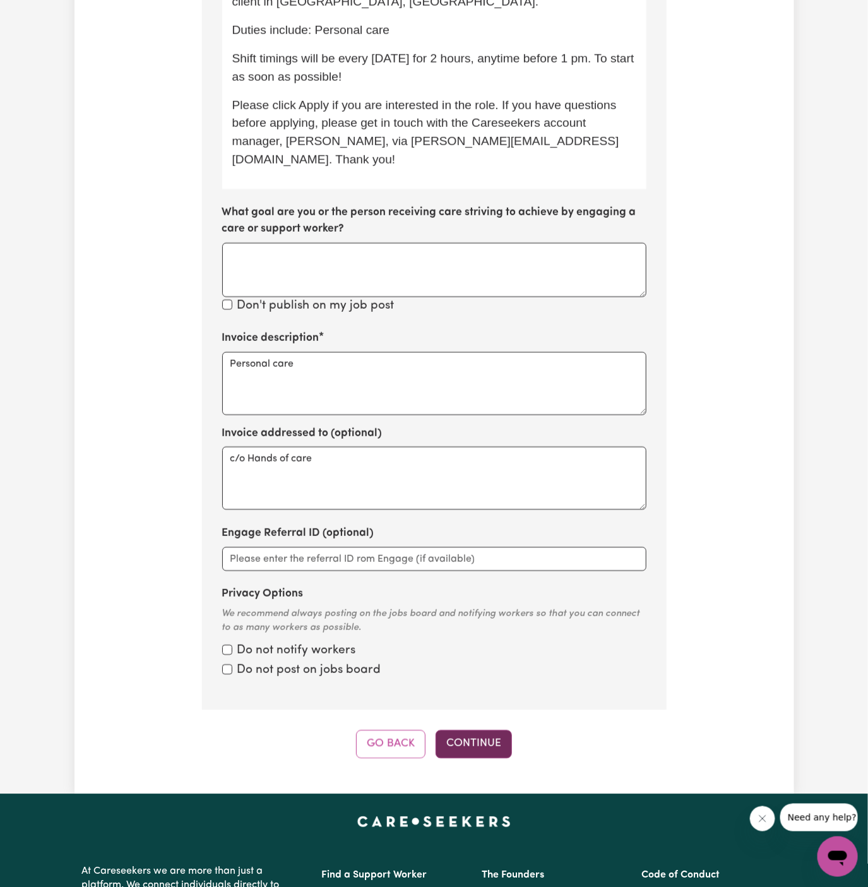
click at [487, 730] on button "Continue" at bounding box center [474, 744] width 76 height 28
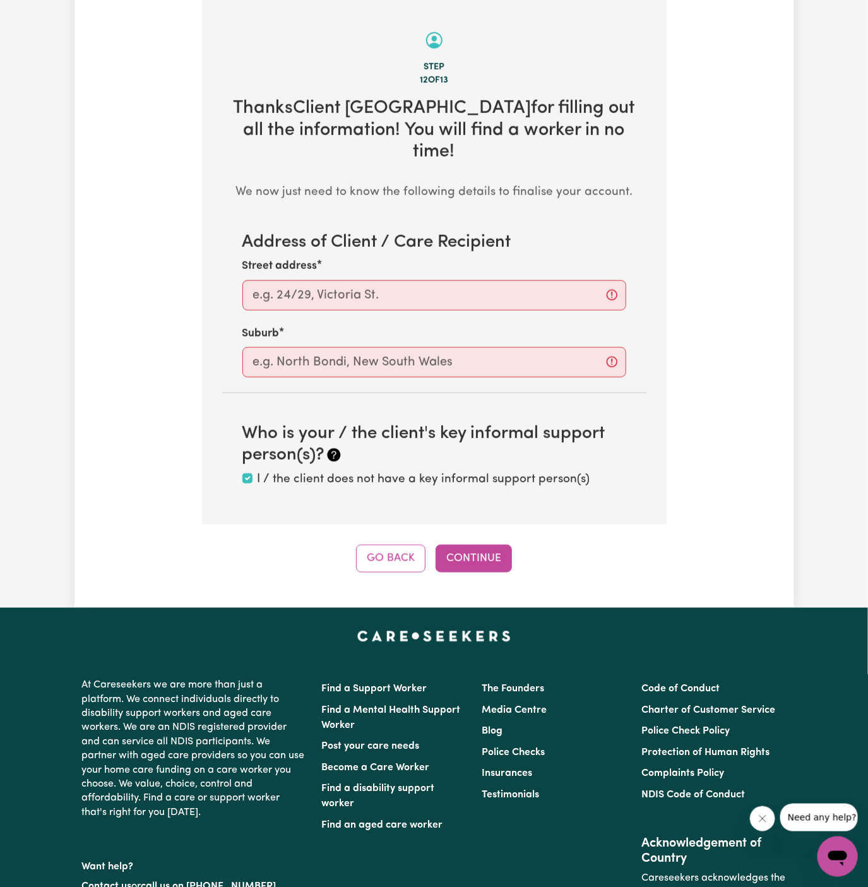
scroll to position [448, 0]
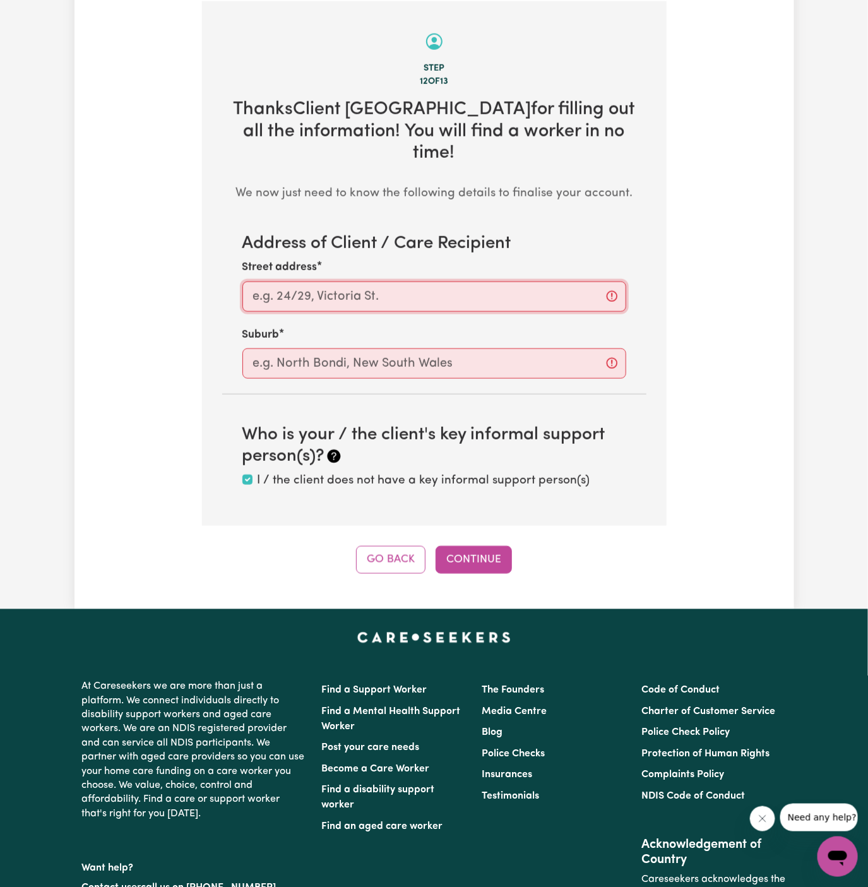
click at [377, 285] on input "Street address" at bounding box center [434, 297] width 384 height 30
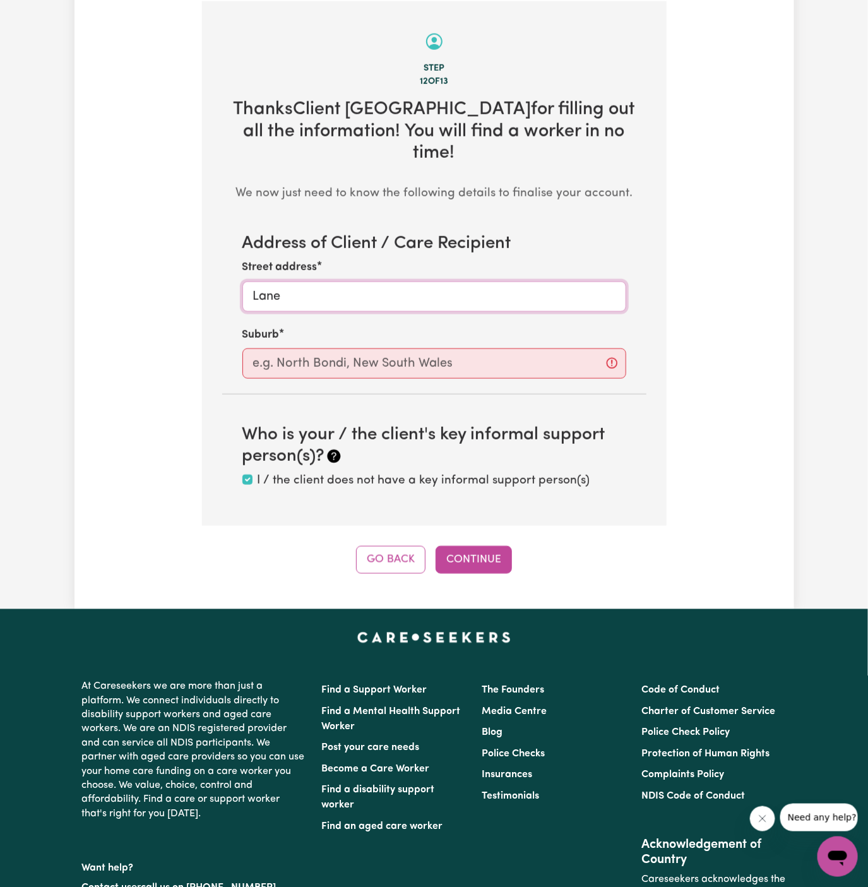
type input "Lane Cove"
click at [362, 348] on input "text" at bounding box center [434, 363] width 384 height 30
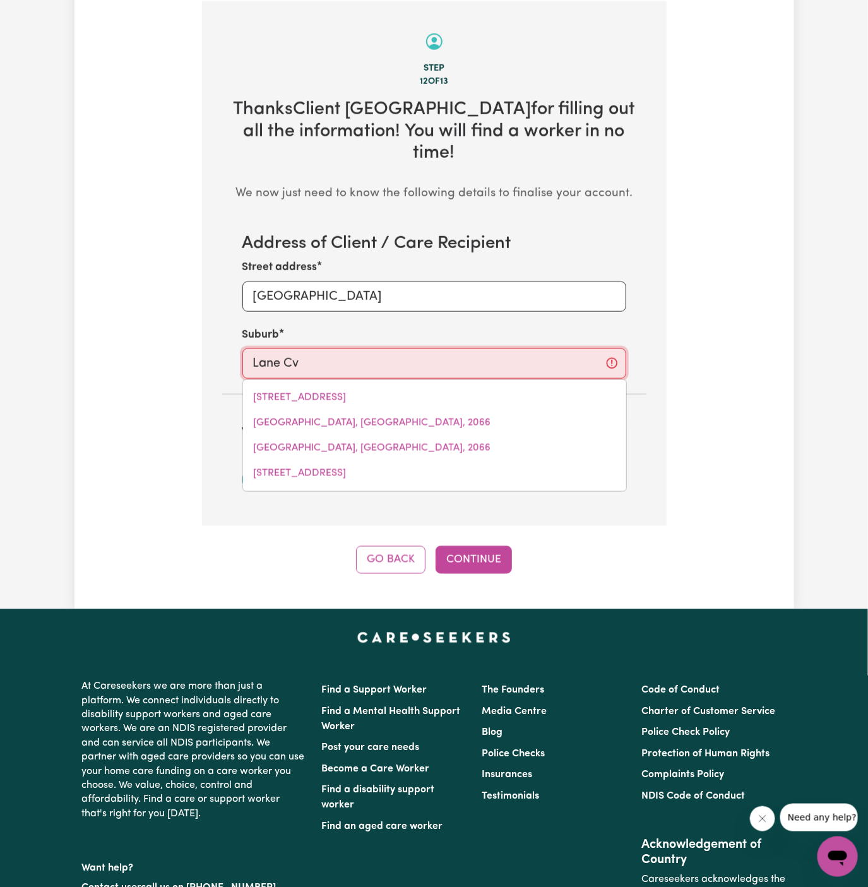
type input "Lane C"
type input "Lane COVE, New South Wales, 2066"
type input "Lane Co"
type input "Lane CoVE, New South Wales, 2066"
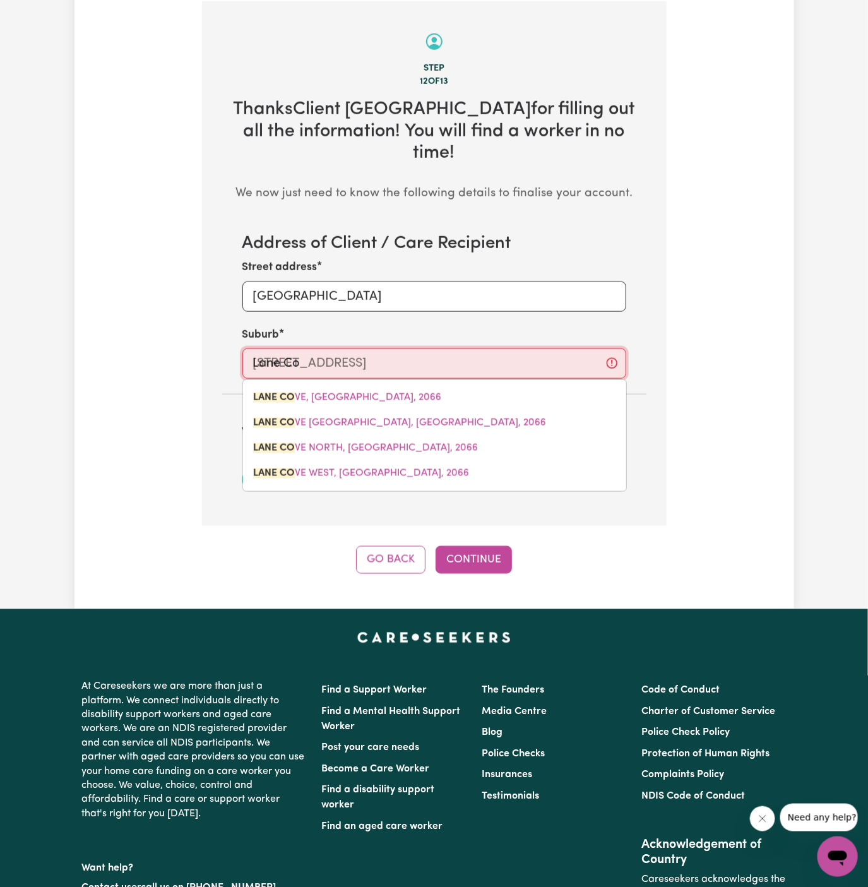
type input "Lane Cov"
type input "Lane CovE, New South Wales, 2066"
type input "Lane Cove"
type input "Lane Cove, New South Wales, 2066"
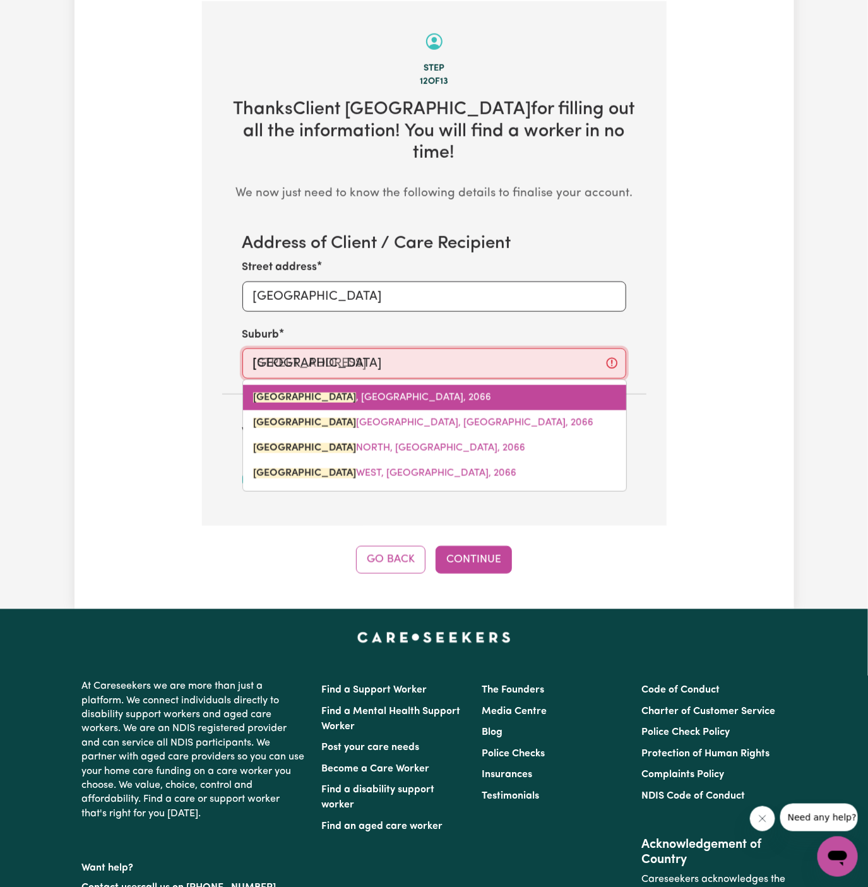
drag, startPoint x: 391, startPoint y: 364, endPoint x: 377, endPoint y: 366, distance: 14.6
click at [377, 385] on link "LANE COVE , New South Wales, 2066" at bounding box center [434, 397] width 383 height 25
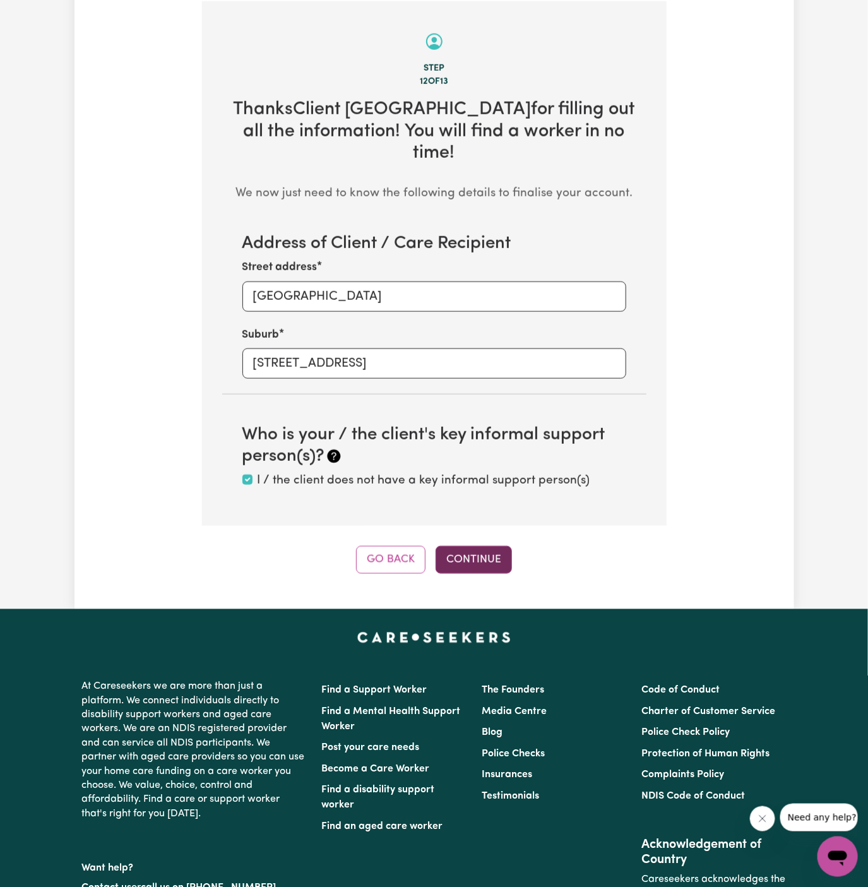
click at [475, 546] on button "Continue" at bounding box center [474, 560] width 76 height 28
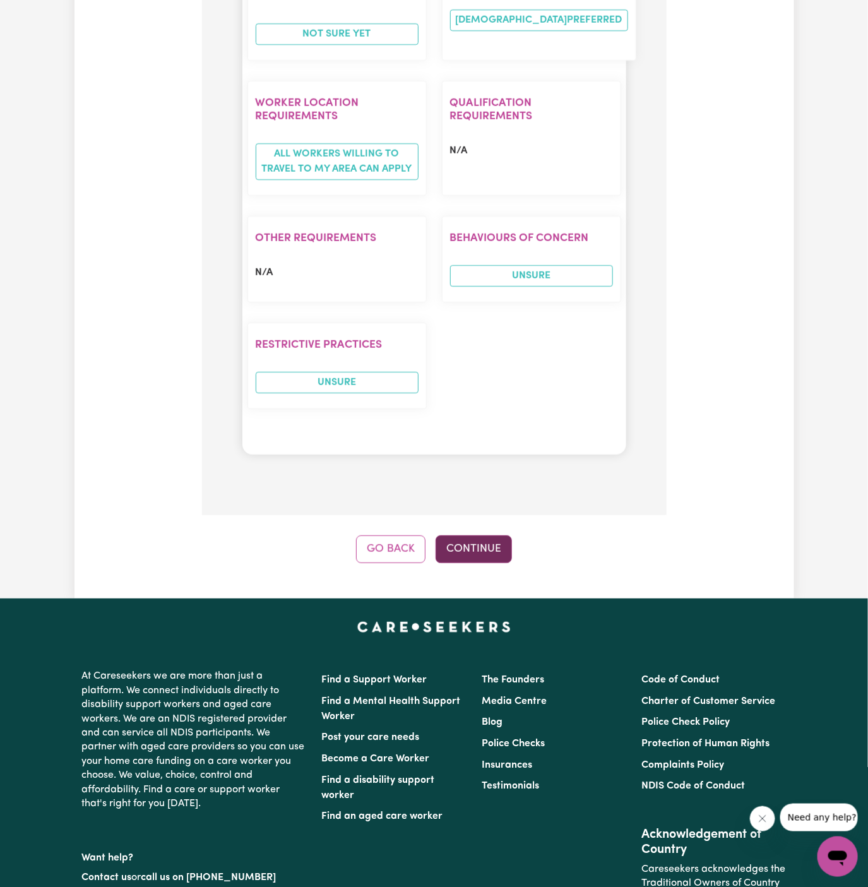
click at [497, 535] on button "Continue" at bounding box center [474, 549] width 76 height 28
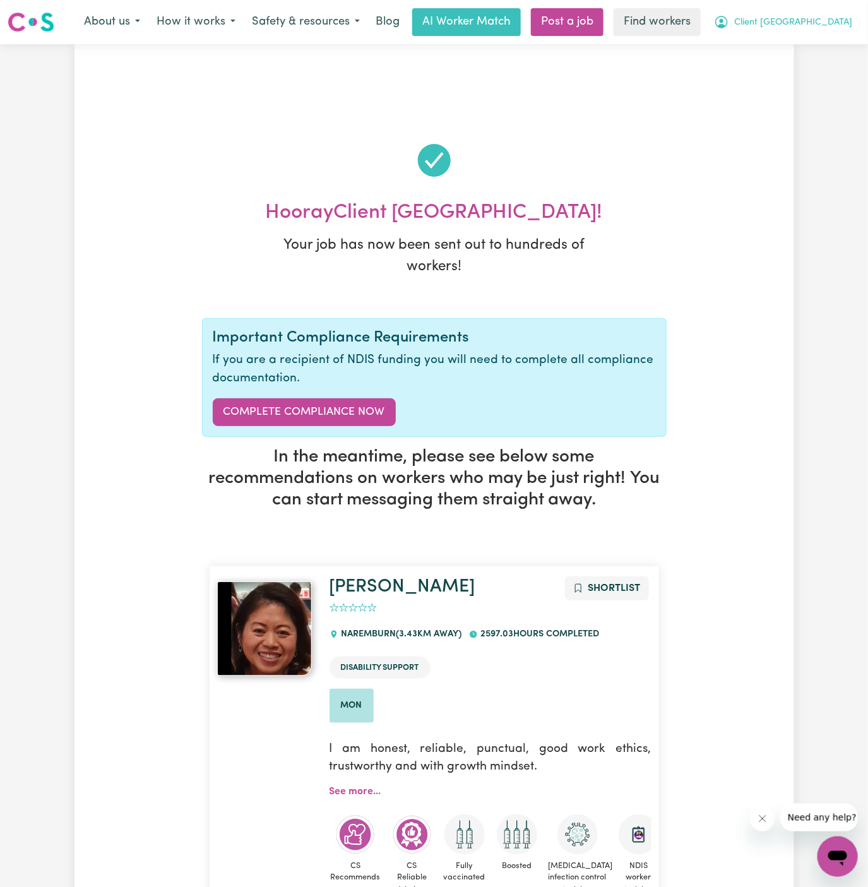
click at [803, 22] on span "Client [GEOGRAPHIC_DATA]" at bounding box center [793, 23] width 118 height 14
click at [803, 44] on link "My Dashboard" at bounding box center [810, 49] width 100 height 24
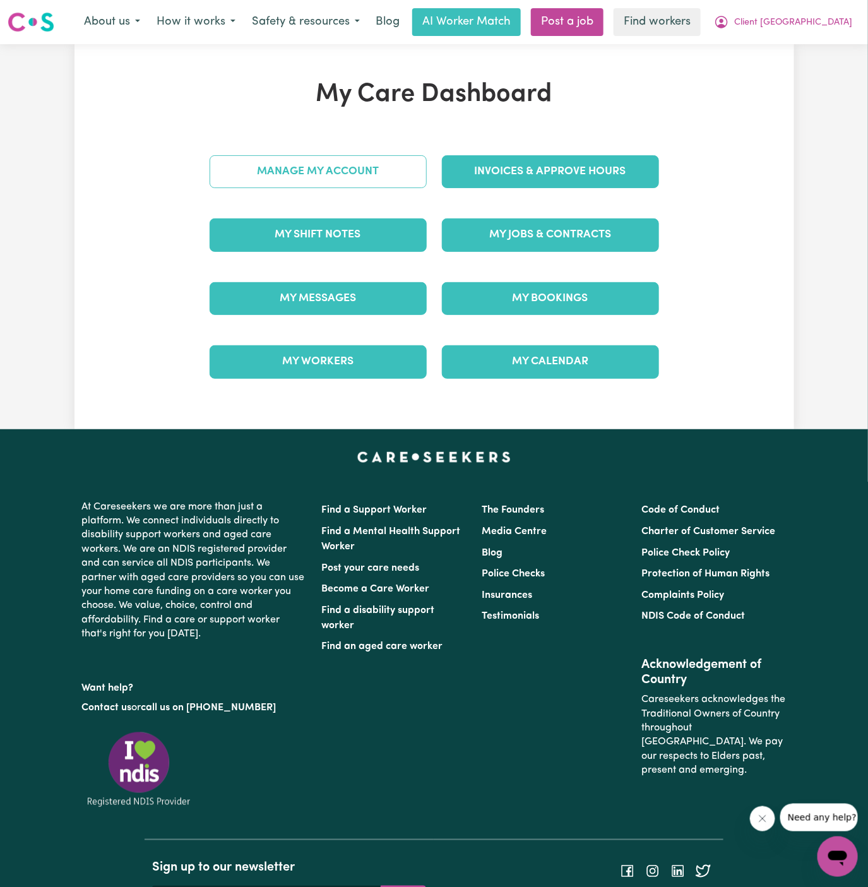
click at [371, 167] on link "Manage My Account" at bounding box center [318, 171] width 217 height 33
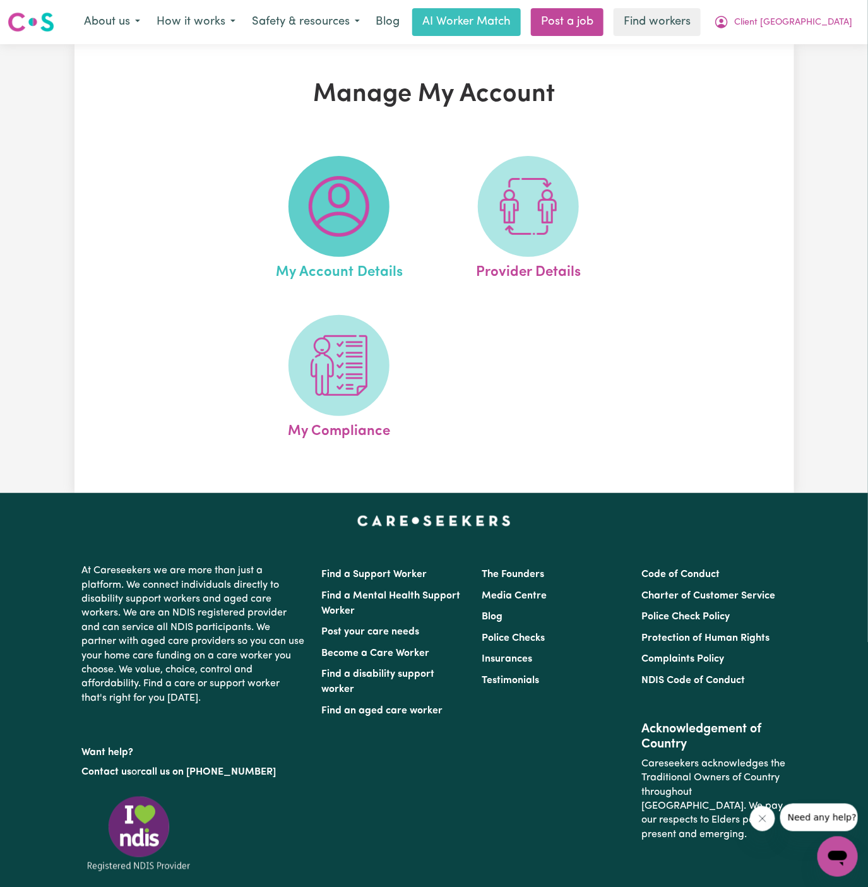
click at [369, 167] on span at bounding box center [339, 206] width 101 height 101
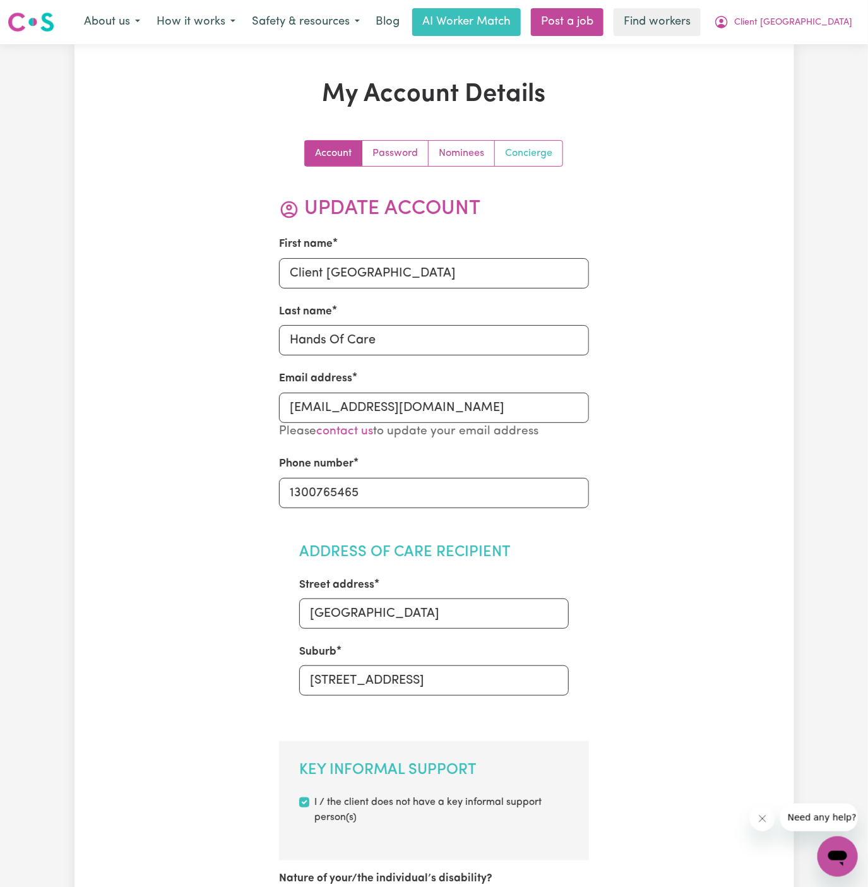
click at [533, 148] on link "Concierge" at bounding box center [529, 153] width 68 height 25
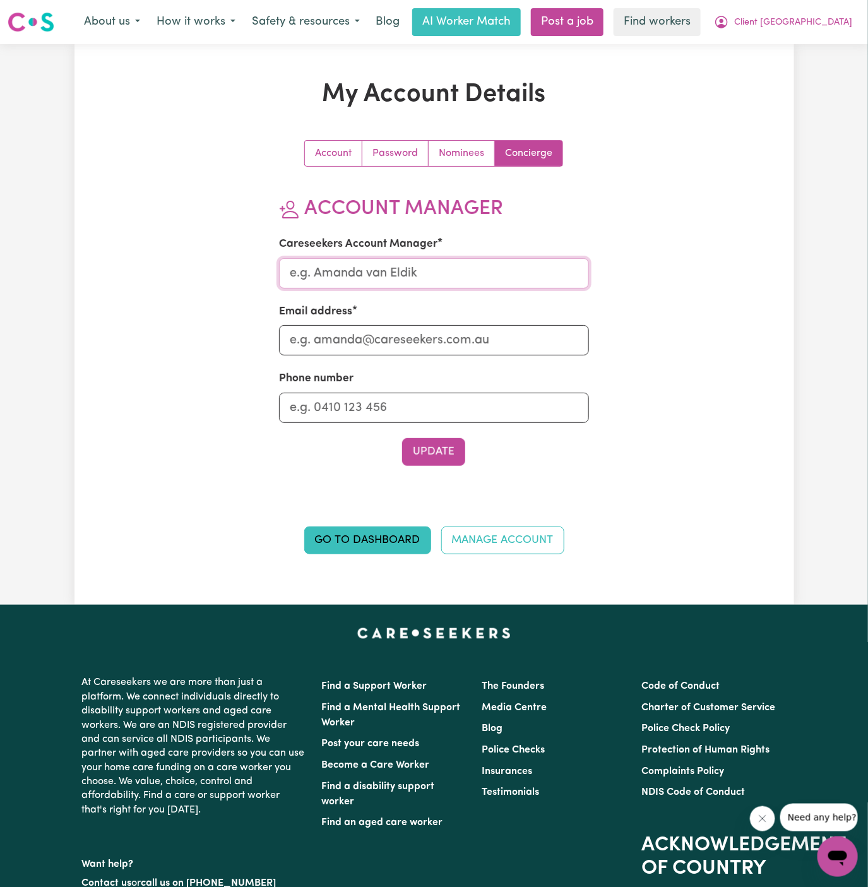
click at [455, 269] on input "Careseekers Account Manager" at bounding box center [434, 273] width 310 height 30
type input "Annie"
click at [444, 338] on input "Email address" at bounding box center [434, 340] width 310 height 30
type input "annie@careseekers.com.au"
click at [448, 419] on input "Phone number" at bounding box center [434, 408] width 310 height 30
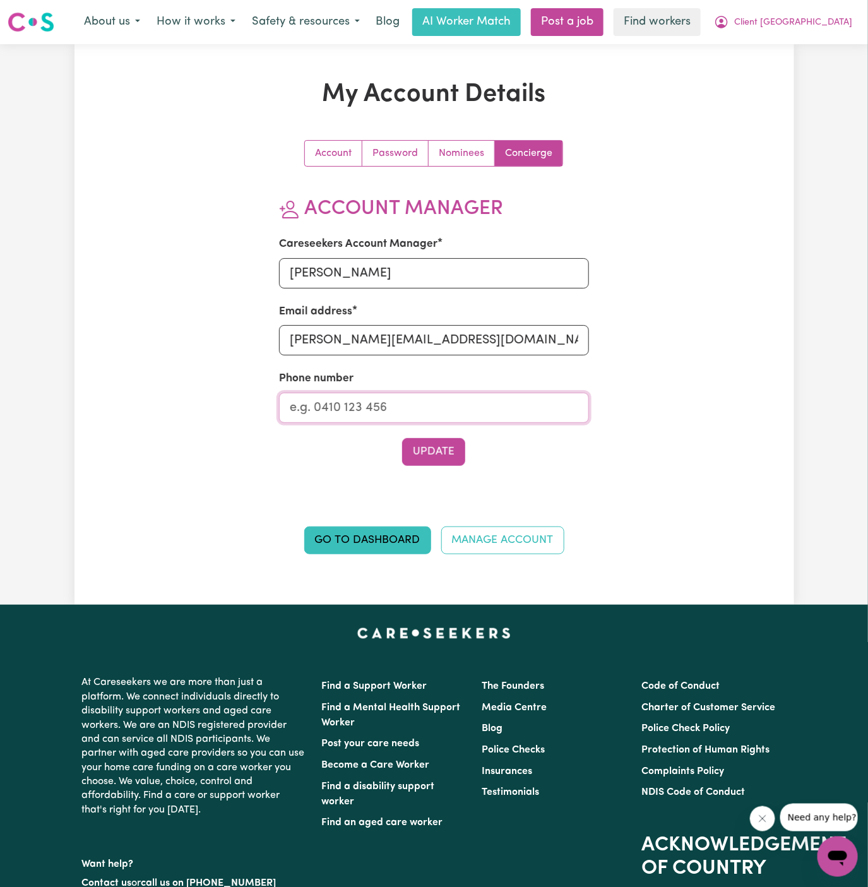
type input "1300765465"
click at [441, 449] on button "Update" at bounding box center [433, 452] width 63 height 28
click at [816, 18] on span "Client [GEOGRAPHIC_DATA]" at bounding box center [793, 23] width 118 height 14
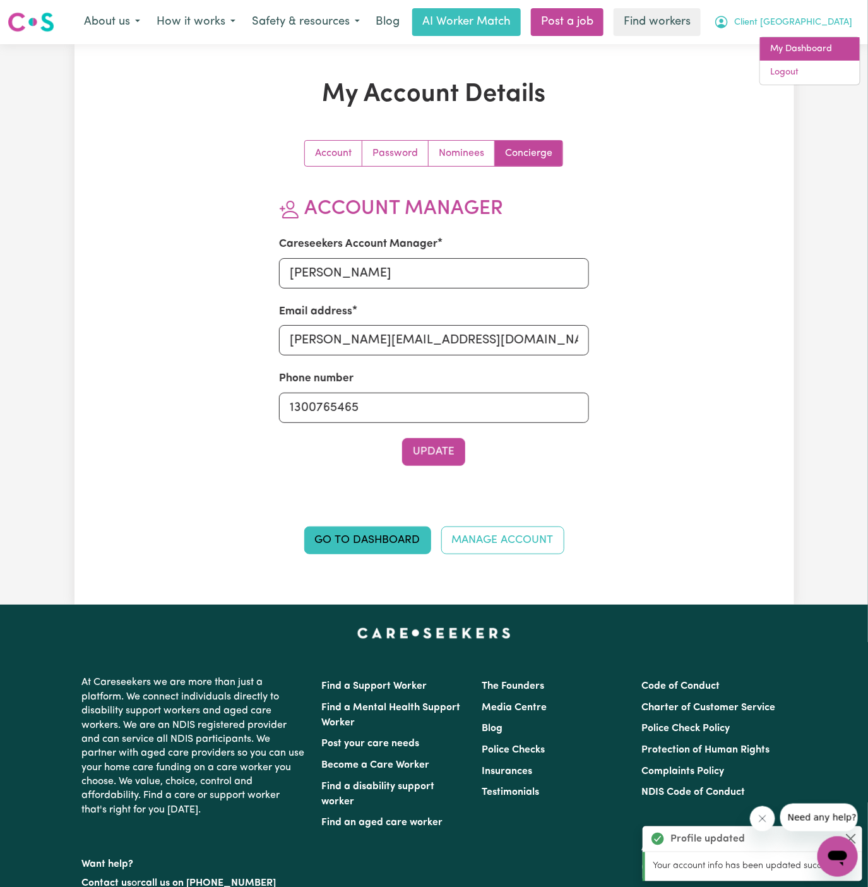
click at [800, 45] on link "My Dashboard" at bounding box center [810, 49] width 100 height 24
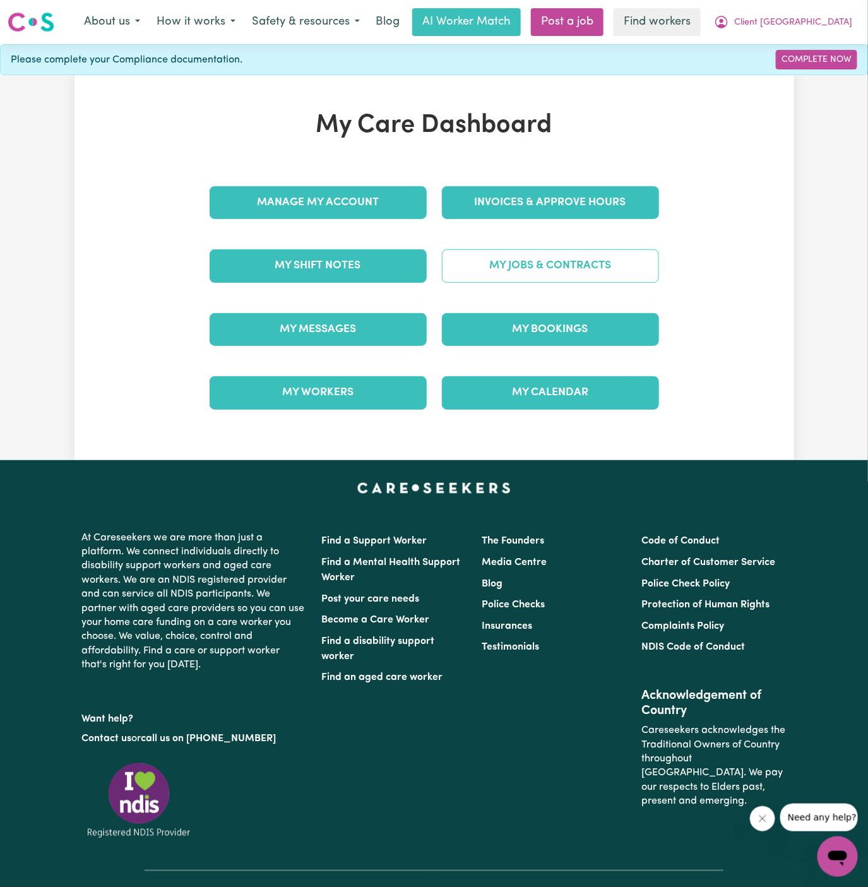
click at [552, 260] on link "My Jobs & Contracts" at bounding box center [550, 265] width 217 height 33
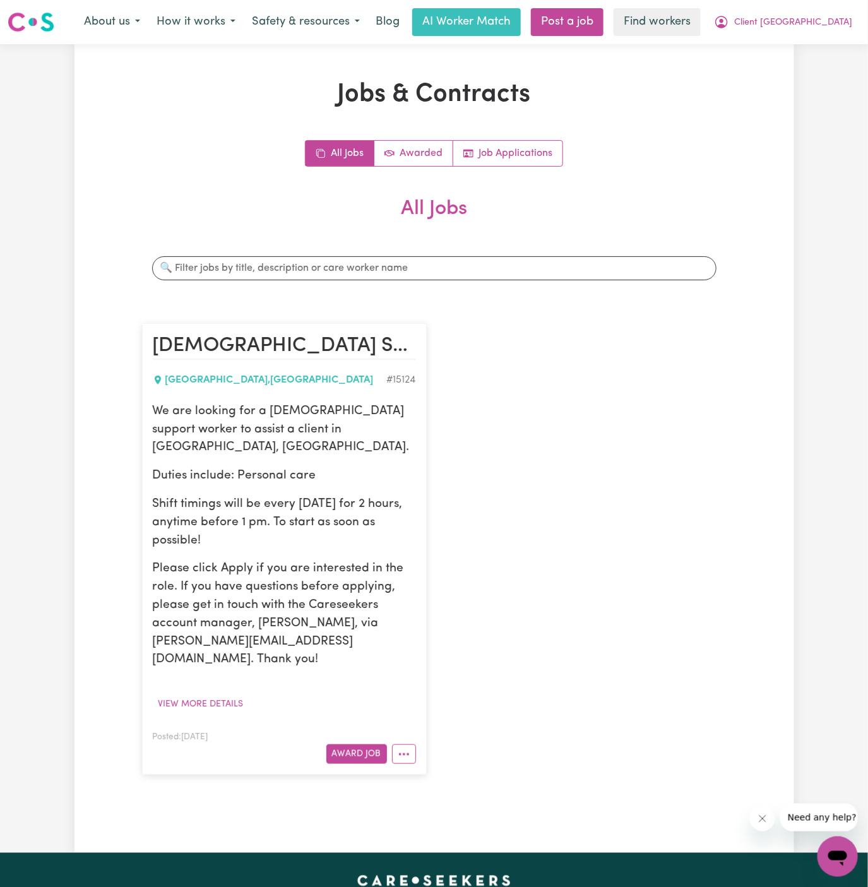
click at [241, 496] on p "Shift timings will be every Monday for 2 hours, anytime before 1 pm. To start a…" at bounding box center [284, 523] width 263 height 54
click at [158, 409] on p "We are looking for a female support worker to assist a client in Lane Cove, NSW." at bounding box center [284, 430] width 263 height 54
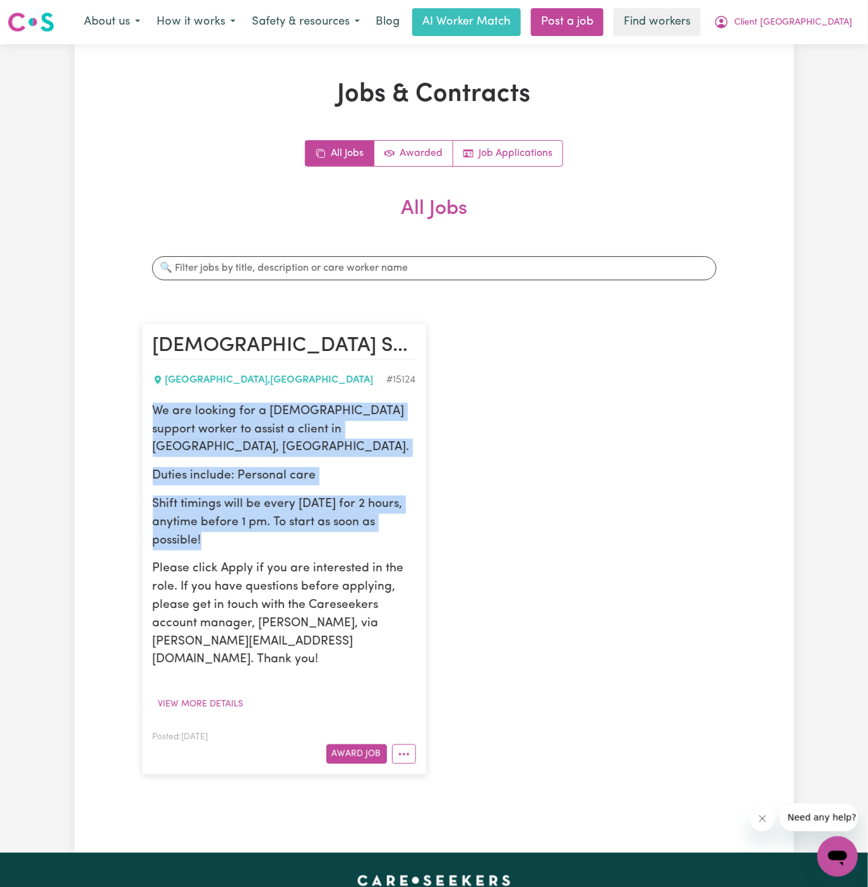
drag, startPoint x: 155, startPoint y: 410, endPoint x: 250, endPoint y: 521, distance: 146.4
click at [250, 521] on div "We are looking for a female support worker to assist a client in Lane Cove, NSW…" at bounding box center [284, 536] width 263 height 266
copy div "We are looking for a female support worker to assist a client in Lane Cove, NSW…"
click at [856, 11] on button "Client [GEOGRAPHIC_DATA]" at bounding box center [783, 22] width 155 height 27
click at [823, 37] on link "My Dashboard" at bounding box center [810, 49] width 100 height 24
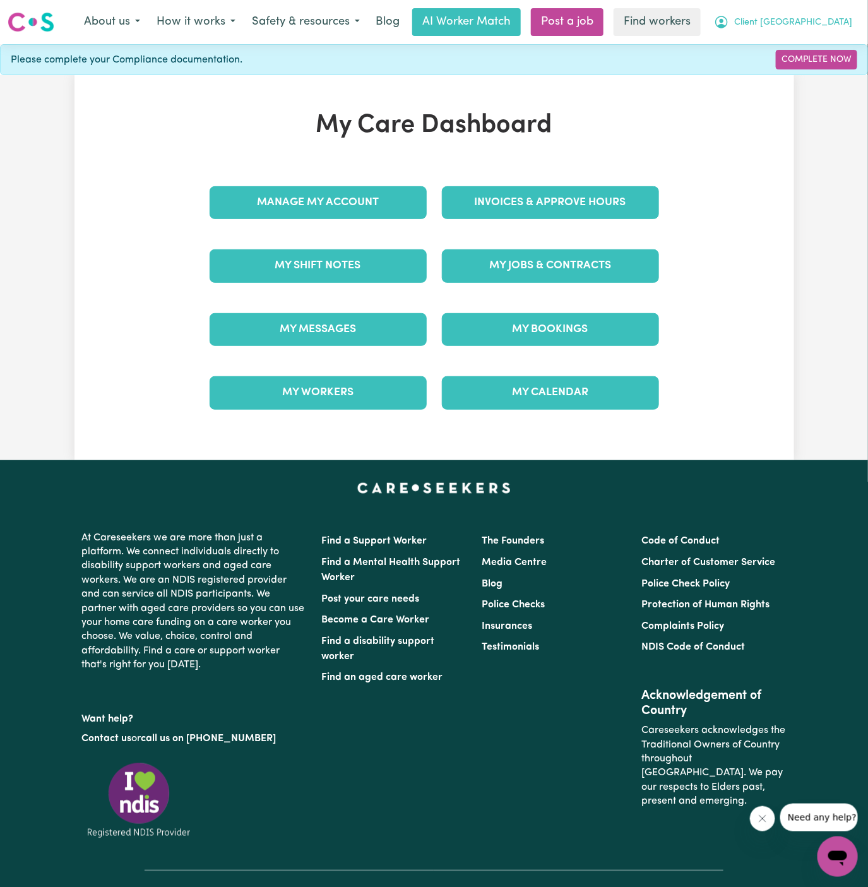
click at [828, 17] on span "Client [GEOGRAPHIC_DATA]" at bounding box center [793, 23] width 118 height 14
click at [828, 72] on link "Logout" at bounding box center [810, 73] width 100 height 24
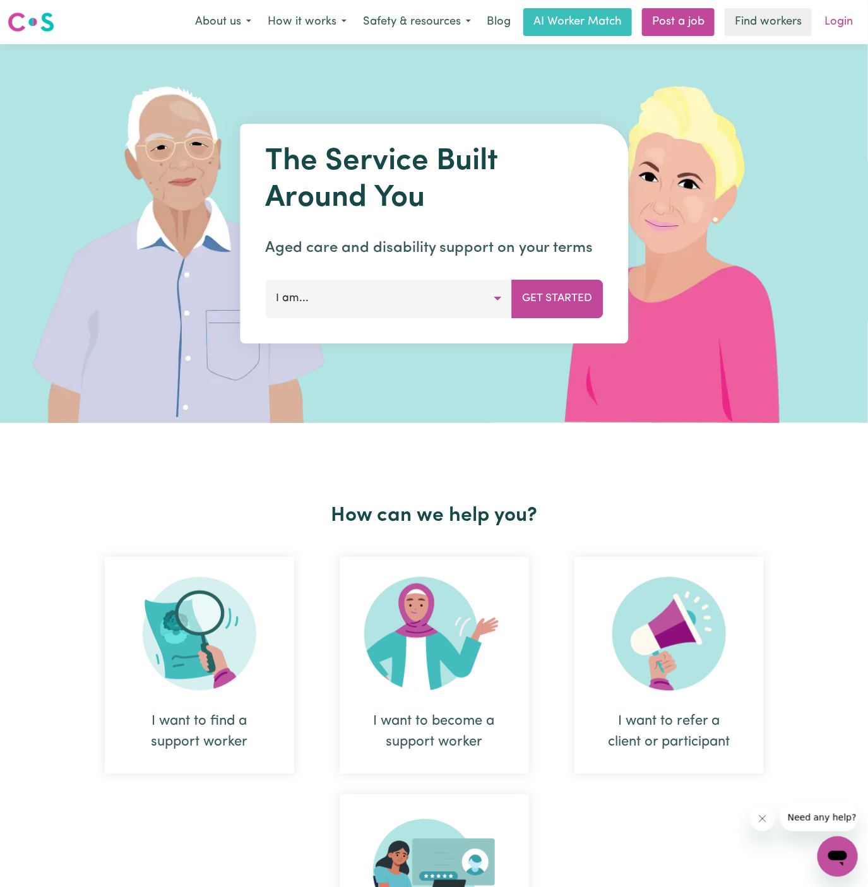
click at [836, 21] on link "Login" at bounding box center [839, 22] width 44 height 28
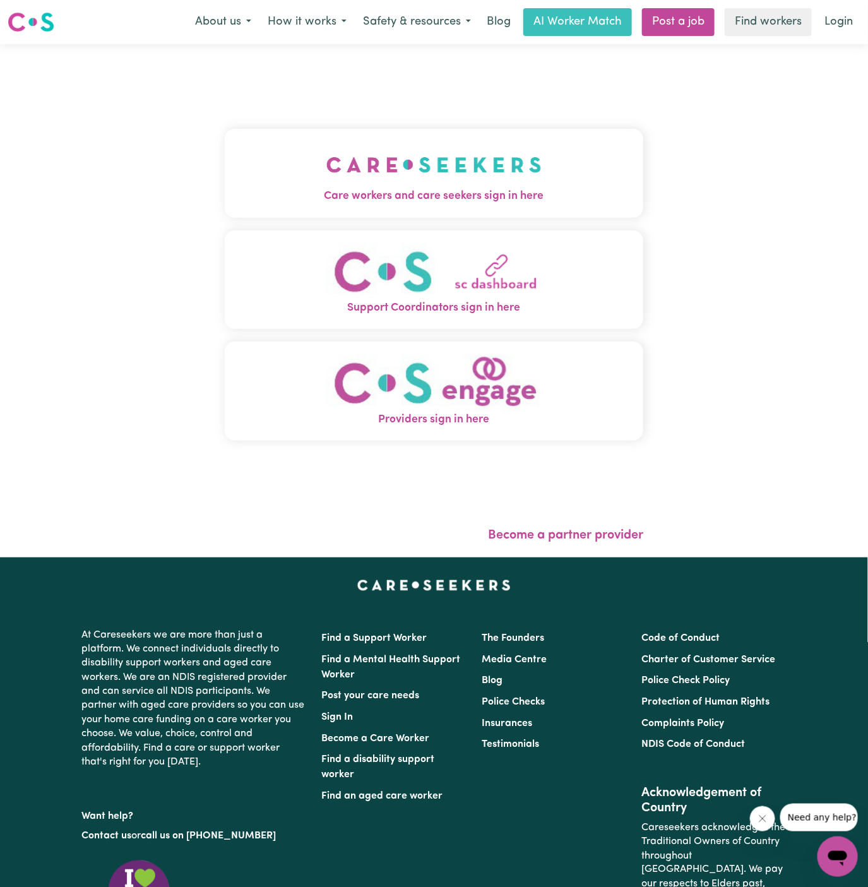
click at [409, 184] on img "Care workers and care seekers sign in here" at bounding box center [433, 164] width 215 height 47
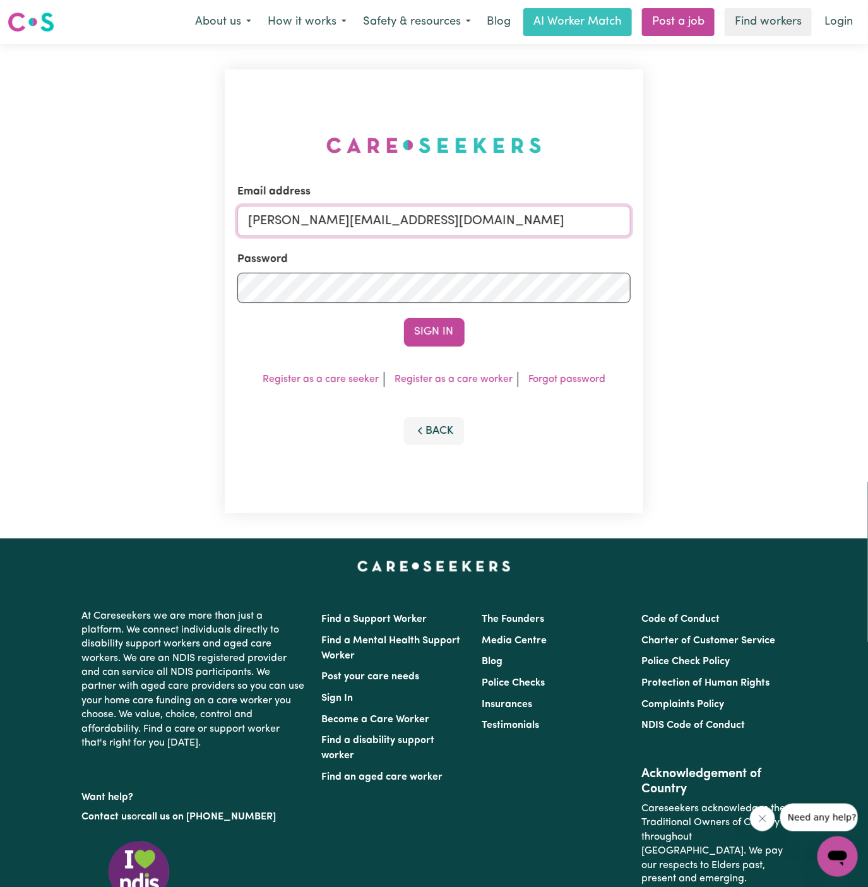
click at [441, 222] on input "dyan@careseekers.com.au" at bounding box center [434, 221] width 394 height 30
click at [412, 221] on input "michaelnaigusJC@careseekers.com.au" at bounding box center [434, 221] width 394 height 30
drag, startPoint x: 314, startPoint y: 214, endPoint x: 670, endPoint y: 228, distance: 356.3
click at [670, 228] on div "Email address superuser~BrendanEppingHCK@careseekers.com.au Password Sign In Re…" at bounding box center [434, 291] width 868 height 494
type input "superuser~JoHOC@careseekers.com.au"
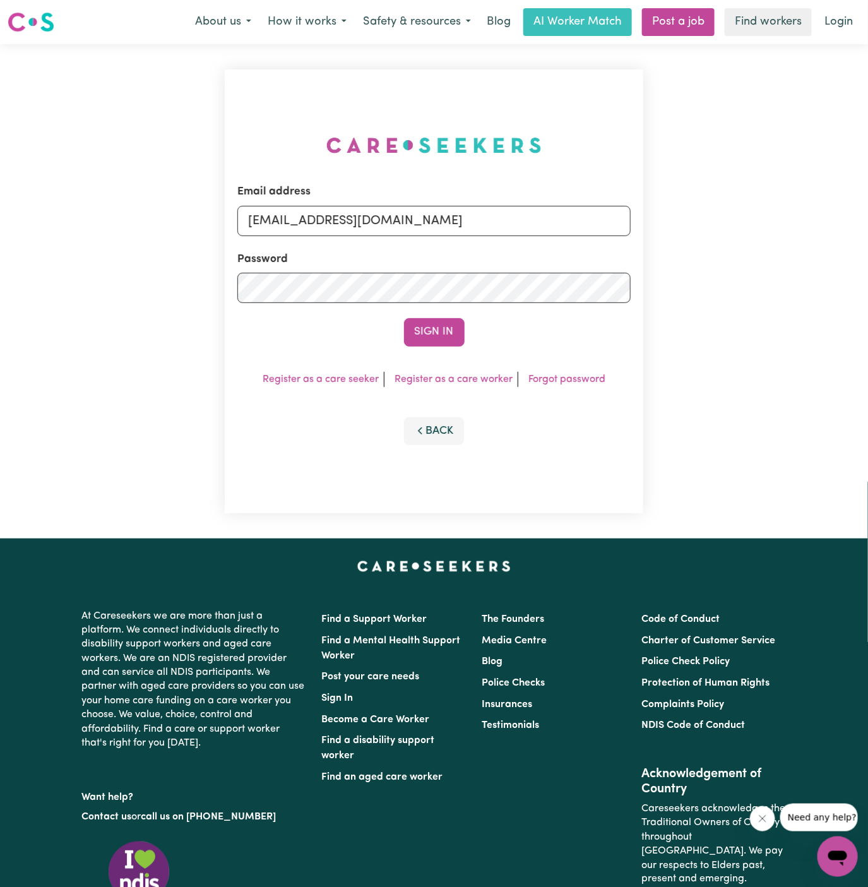
click at [404, 318] on button "Sign In" at bounding box center [434, 332] width 61 height 28
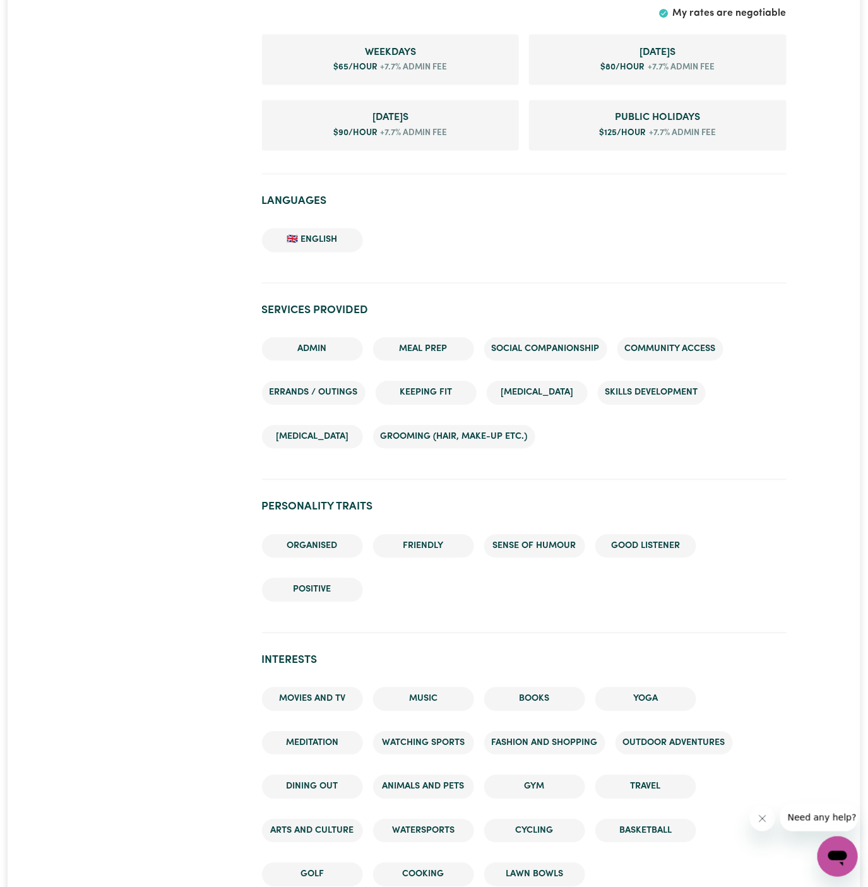
scroll to position [831, 0]
